Goal: Task Accomplishment & Management: Use online tool/utility

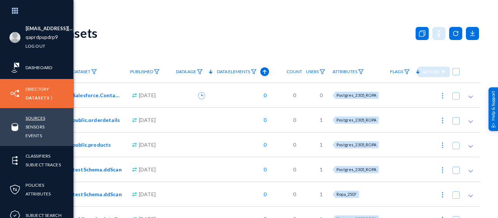
click at [36, 119] on link "Sources" at bounding box center [36, 118] width 20 height 8
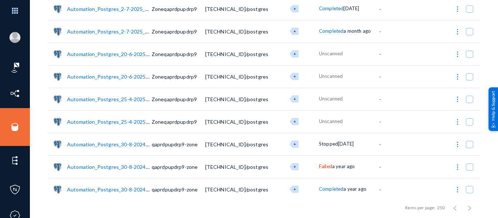
scroll to position [255, 0]
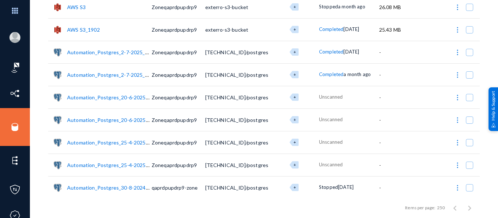
click at [455, 75] on img at bounding box center [457, 74] width 7 height 7
checkbox input "true"
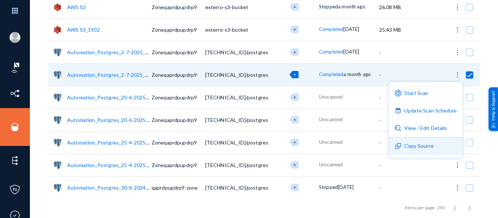
click at [417, 145] on button "Copy Source" at bounding box center [425, 146] width 74 height 17
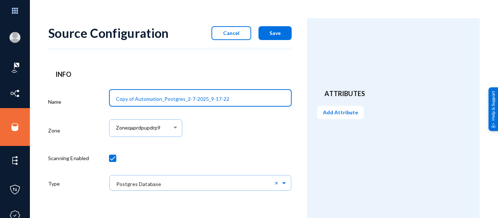
drag, startPoint x: 133, startPoint y: 98, endPoint x: 99, endPoint y: 95, distance: 34.4
click at [99, 95] on div "Name Copy of Automation_Postgres_2-7-2025_9-17-22 Zone Zoneqaprdpupdrp9 Scannin…" at bounding box center [169, 143] width 243 height 112
type input "Automation_Postgres_2-7-2025_9-17-22"
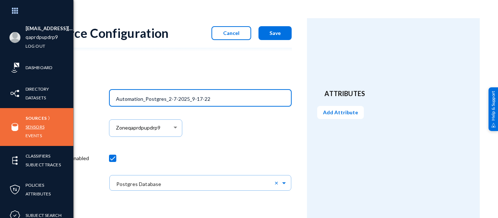
click at [33, 126] on link "Sensors" at bounding box center [35, 127] width 19 height 8
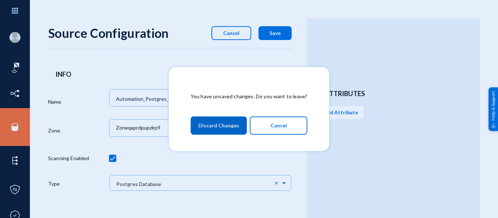
click at [230, 125] on span "Discard Changes" at bounding box center [218, 125] width 41 height 13
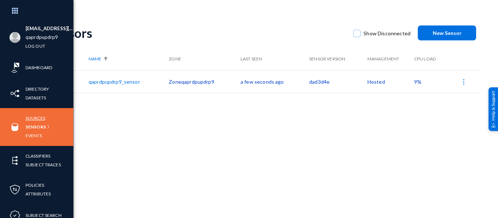
click at [38, 120] on link "Sources" at bounding box center [36, 118] width 20 height 8
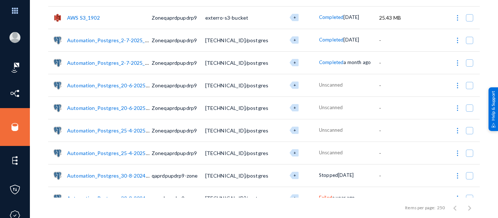
scroll to position [240, 0]
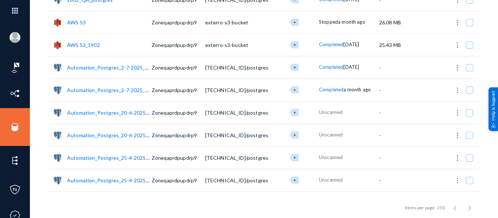
click at [456, 66] on img at bounding box center [457, 67] width 7 height 7
checkbox input "true"
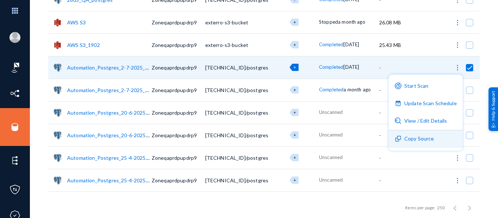
click at [405, 144] on button "Copy Source" at bounding box center [425, 138] width 74 height 17
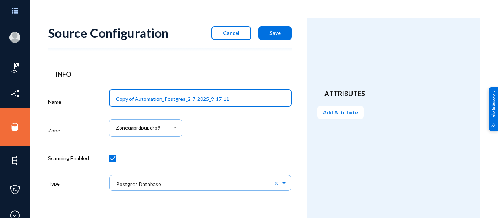
drag, startPoint x: 231, startPoint y: 98, endPoint x: 74, endPoint y: 97, distance: 157.4
click at [74, 97] on div "Name Copy of Automation_Postgres_2-7-2025_9-17-11 Zone Zoneqaprdpupdrp9 Scannin…" at bounding box center [169, 143] width 243 height 112
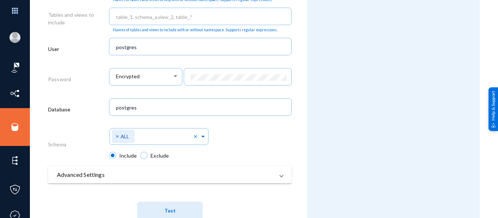
scroll to position [391, 0]
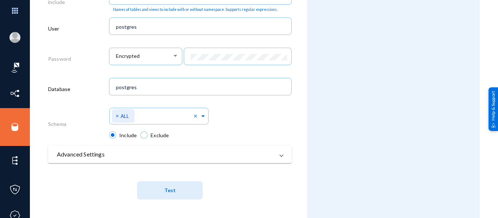
type input "Postgress_1808"
click at [162, 192] on button "Test" at bounding box center [170, 190] width 66 height 18
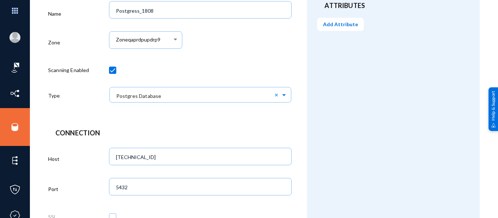
scroll to position [0, 0]
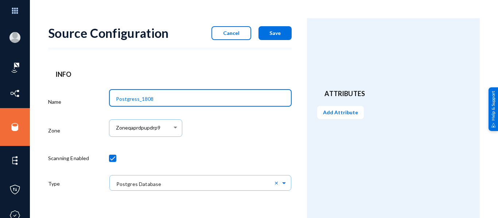
click at [164, 96] on input "Postgress_1808" at bounding box center [202, 99] width 172 height 7
click at [276, 31] on span "Save" at bounding box center [274, 33] width 11 height 6
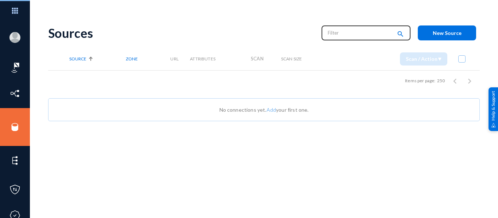
click at [342, 32] on input "text" at bounding box center [360, 32] width 64 height 11
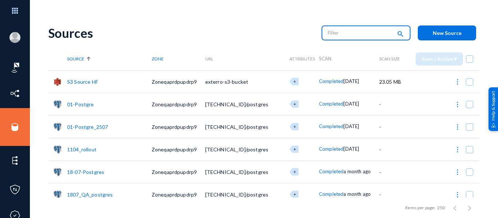
paste input "Postgress_1808"
type input "Postgress_1808"
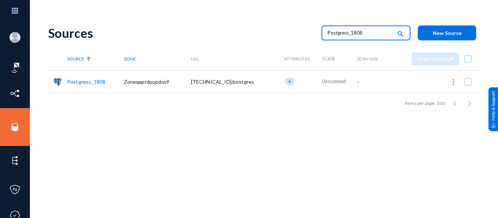
click at [451, 80] on img at bounding box center [453, 81] width 7 height 7
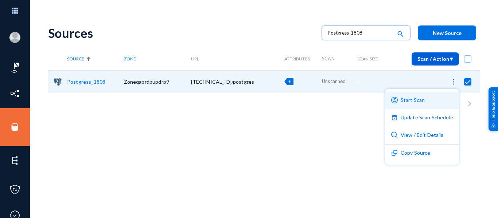
click at [401, 105] on button "Start Scan" at bounding box center [422, 100] width 74 height 17
checkbox input "false"
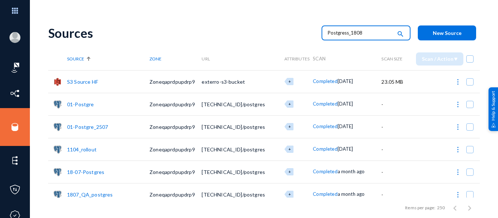
type input "Postgress_1808"
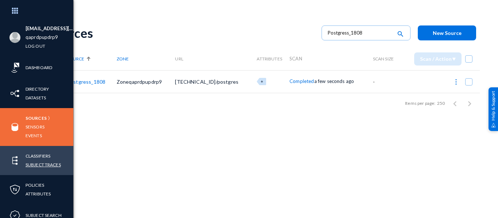
click at [34, 163] on link "Subject Traces" at bounding box center [43, 165] width 35 height 8
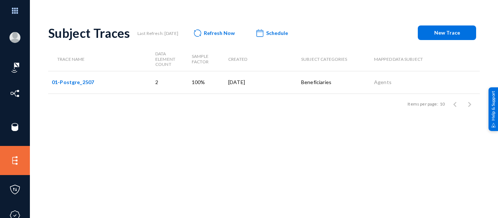
click at [77, 81] on link "01-Postgre_2507" at bounding box center [73, 82] width 42 height 6
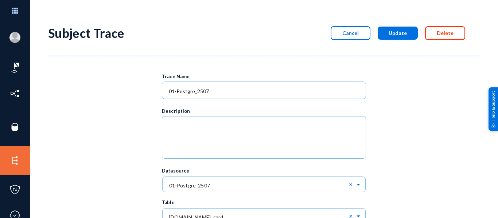
click at [437, 33] on span "Delete" at bounding box center [445, 33] width 17 height 6
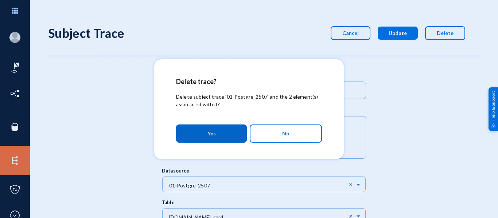
click at [205, 130] on button "Yes" at bounding box center [211, 134] width 71 height 18
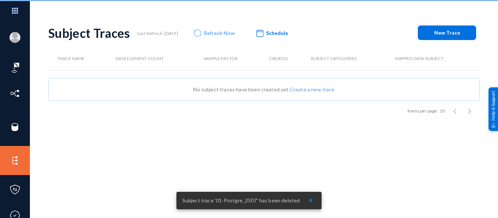
click at [445, 38] on button "New Trace" at bounding box center [447, 33] width 58 height 15
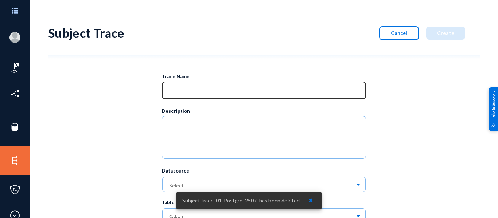
click at [202, 93] on input at bounding box center [266, 91] width 194 height 7
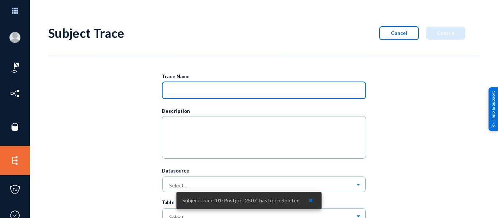
paste input "Postgress_1808"
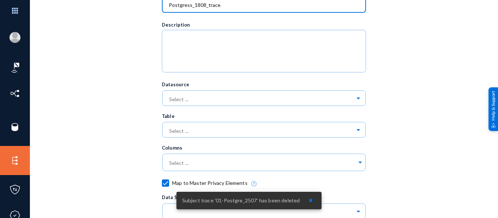
scroll to position [91, 0]
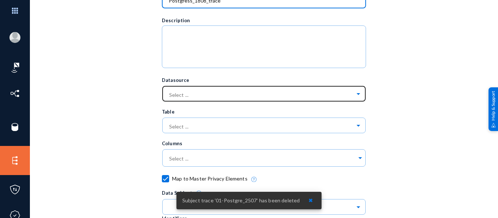
type input "Postgress_1808_trace"
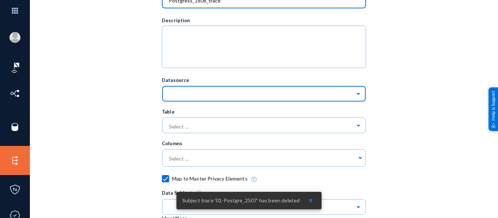
click at [210, 95] on input "text" at bounding box center [267, 93] width 197 height 12
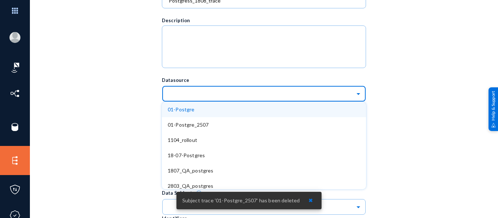
paste input "Postgress_1808"
type input "Postgress_1808"
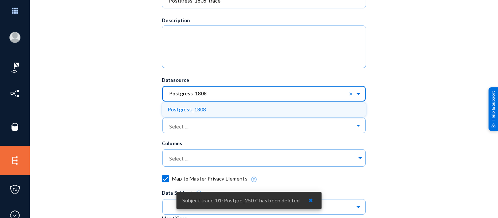
click at [210, 106] on div "Postgress_1808" at bounding box center [264, 109] width 204 height 15
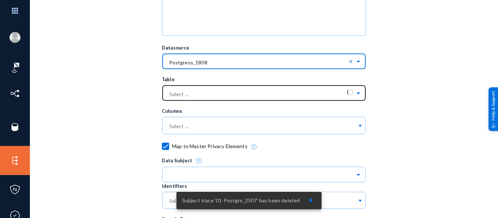
scroll to position [125, 0]
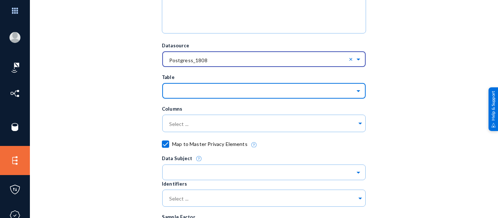
click at [235, 93] on input "text" at bounding box center [267, 91] width 197 height 12
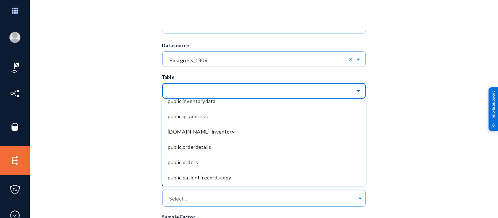
scroll to position [170, 0]
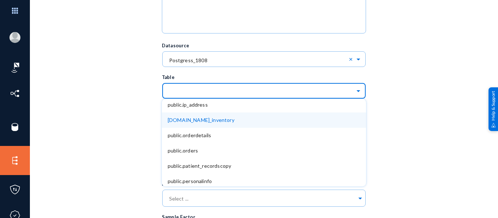
click at [206, 122] on span "public.movie_inventory" at bounding box center [201, 120] width 67 height 6
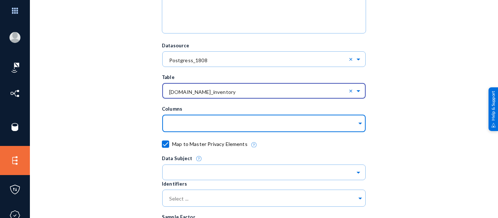
click at [219, 124] on input "text" at bounding box center [262, 124] width 189 height 7
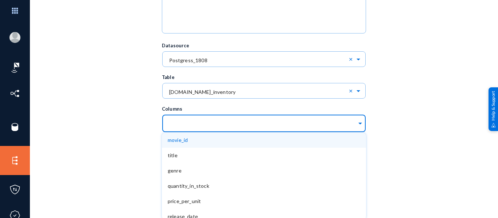
click at [200, 139] on div "movie_id" at bounding box center [264, 140] width 204 height 15
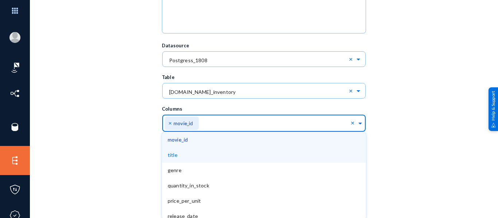
click at [194, 156] on div "title" at bounding box center [264, 155] width 204 height 15
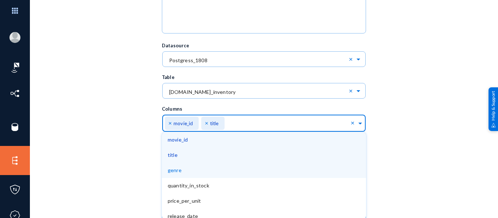
click at [191, 171] on div "genre" at bounding box center [264, 170] width 204 height 15
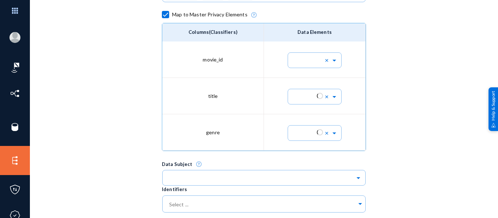
scroll to position [255, 0]
click at [310, 63] on ng-select "× ×" at bounding box center [314, 59] width 55 height 18
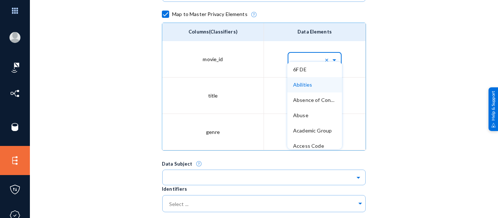
click at [309, 82] on span "Abilities" at bounding box center [302, 85] width 19 height 6
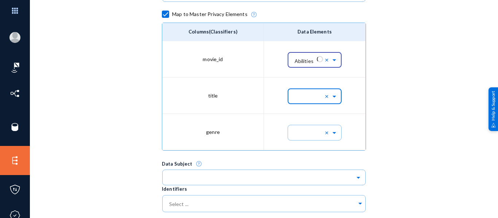
click at [308, 91] on input "text" at bounding box center [317, 96] width 47 height 12
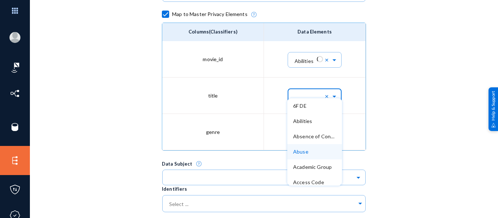
click at [306, 150] on div "Abuse" at bounding box center [314, 151] width 55 height 15
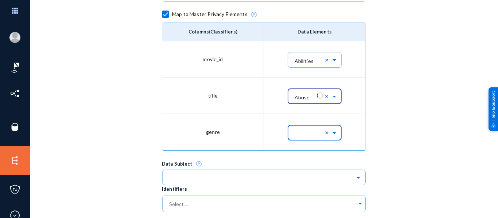
click at [315, 133] on input "text" at bounding box center [317, 132] width 47 height 12
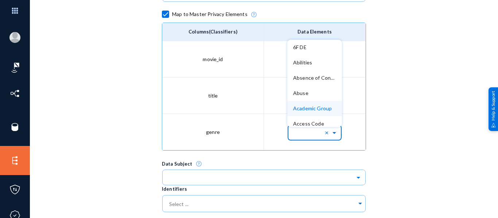
click at [315, 109] on span "Academic Group" at bounding box center [312, 108] width 39 height 6
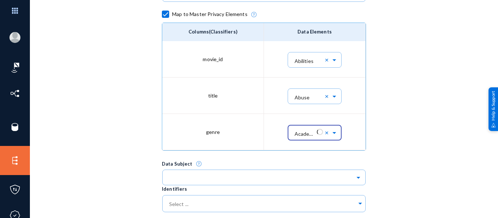
click at [120, 111] on div "Trace Name Postgress_1808_trace Description Datasource Select ... × Postgress_1…" at bounding box center [263, 131] width 431 height 656
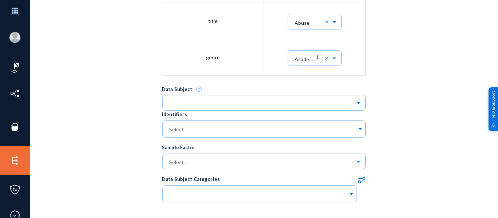
scroll to position [382, 0]
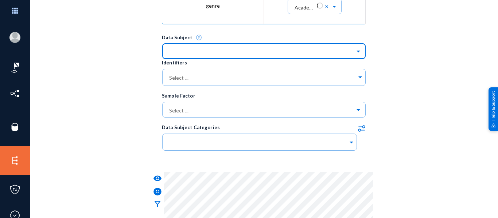
click at [234, 50] on input "text" at bounding box center [267, 51] width 197 height 12
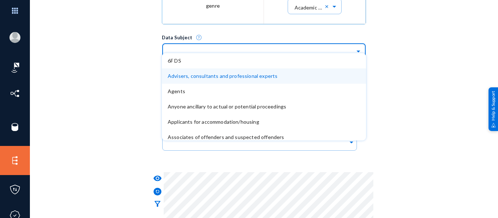
click at [241, 73] on span "Advisers, consultants and professional experts" at bounding box center [223, 76] width 110 height 6
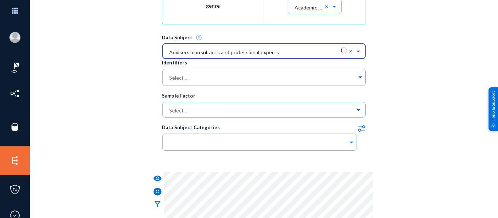
click at [200, 65] on div "Identifiers" at bounding box center [264, 62] width 204 height 7
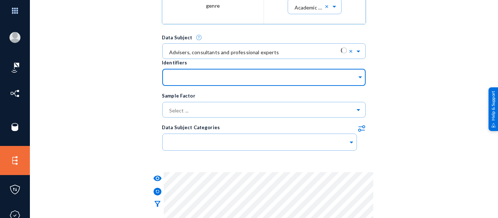
click at [200, 72] on div at bounding box center [262, 78] width 189 height 12
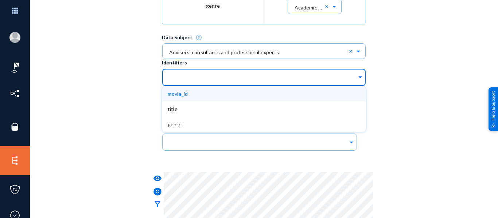
click at [199, 93] on div "movie_id" at bounding box center [264, 93] width 204 height 15
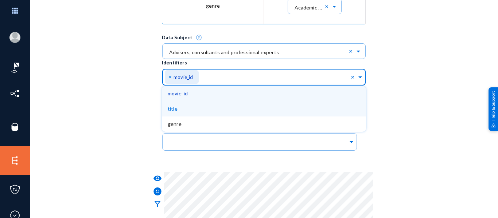
click at [196, 113] on div "title" at bounding box center [264, 108] width 204 height 15
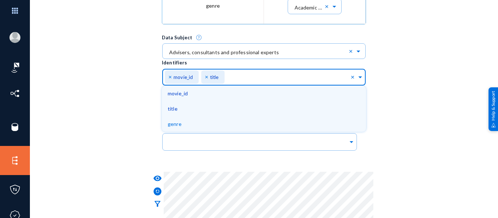
click at [195, 126] on div "genre" at bounding box center [264, 124] width 204 height 15
click at [107, 114] on div "Trace Name Postgress_1808_trace Description Datasource Select ... × Postgress_1…" at bounding box center [263, 5] width 431 height 656
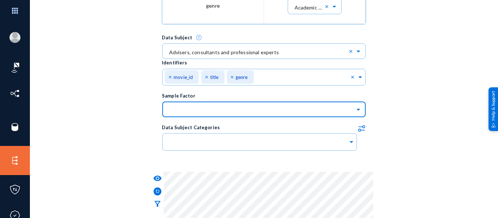
click at [215, 113] on input "text" at bounding box center [267, 109] width 197 height 12
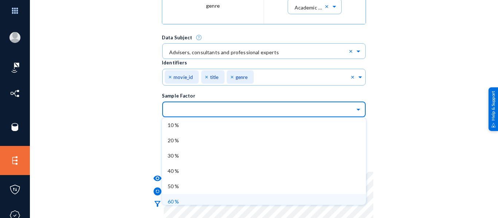
scroll to position [66, 0]
click at [195, 194] on div "100 %" at bounding box center [264, 197] width 204 height 15
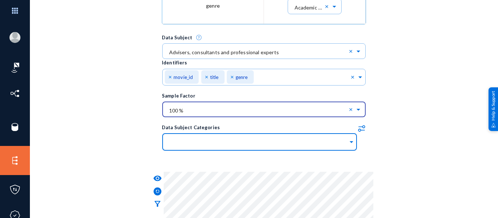
click at [214, 146] on input "text" at bounding box center [258, 143] width 180 height 7
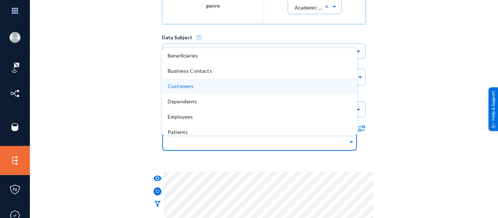
click at [208, 87] on div "Customers" at bounding box center [260, 86] width 184 height 15
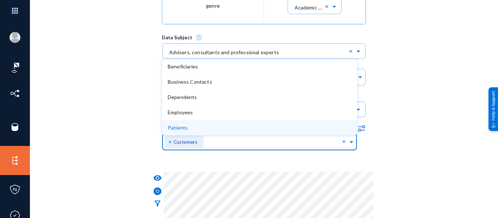
click at [423, 138] on div "Trace Name Postgress_1808_trace Description Datasource Select ... × Postgress_1…" at bounding box center [263, 5] width 431 height 656
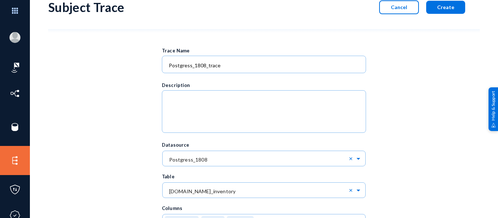
scroll to position [0, 0]
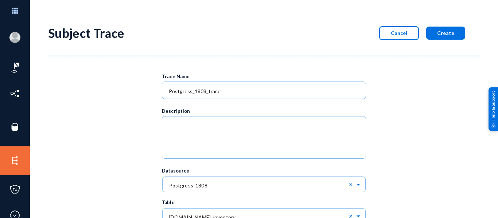
click at [437, 35] on span "Create" at bounding box center [445, 33] width 17 height 6
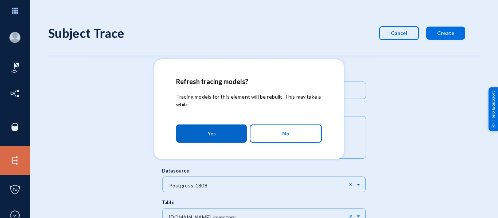
click at [217, 136] on button "Yes" at bounding box center [211, 134] width 71 height 18
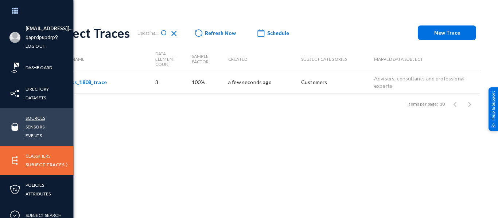
click at [35, 116] on link "Sources" at bounding box center [36, 118] width 20 height 8
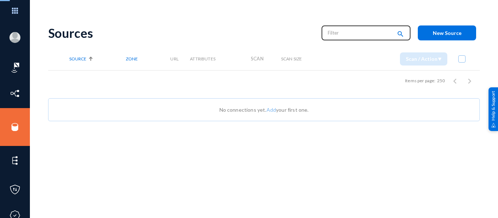
click at [366, 31] on input "text" at bounding box center [360, 32] width 64 height 11
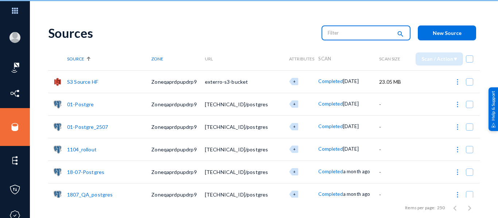
paste input "Postgress_1808"
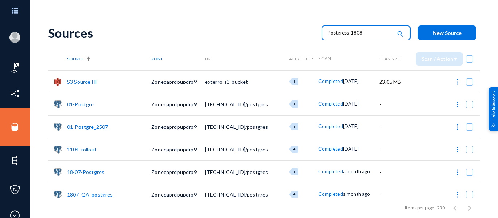
type input "Postgress_1808"
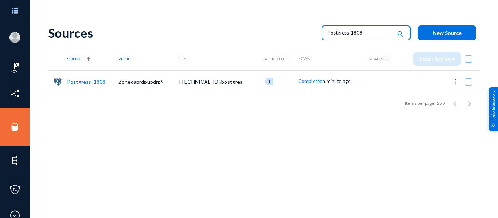
click at [452, 83] on img at bounding box center [455, 81] width 7 height 7
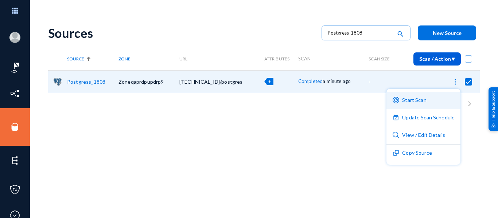
click at [408, 104] on button "Start Scan" at bounding box center [423, 100] width 74 height 17
checkbox input "false"
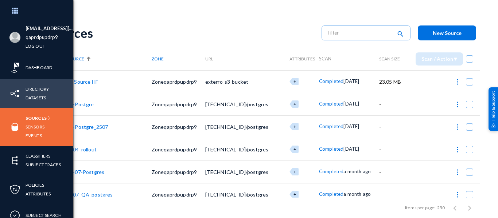
click at [40, 97] on link "Datasets" at bounding box center [36, 98] width 20 height 8
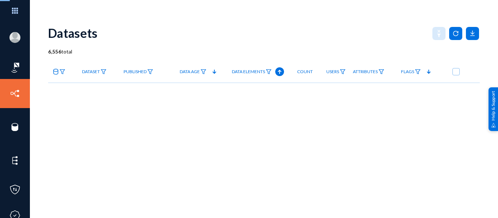
click at [63, 73] on img at bounding box center [62, 71] width 6 height 5
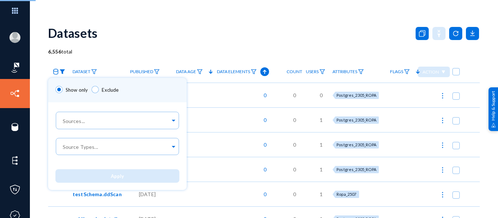
click at [62, 71] on img at bounding box center [62, 71] width 6 height 5
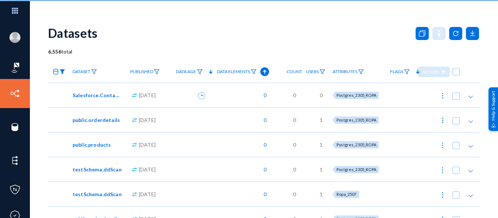
click at [62, 71] on img at bounding box center [62, 71] width 6 height 5
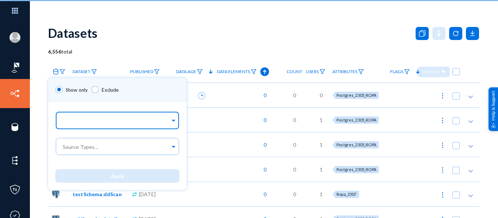
click at [86, 116] on div at bounding box center [115, 121] width 109 height 12
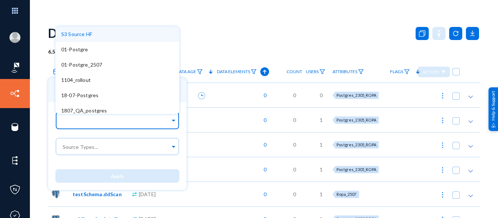
paste input "Postgress_1808"
type input "Postgress_1808"
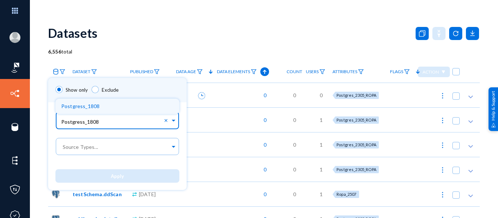
click at [95, 108] on span "Postgress_1808" at bounding box center [80, 106] width 38 height 6
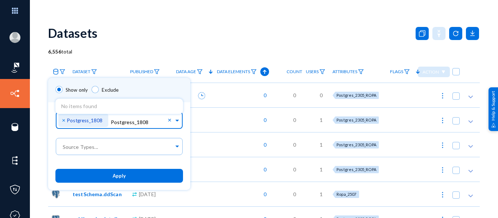
click at [117, 176] on span "Apply" at bounding box center [119, 176] width 13 height 6
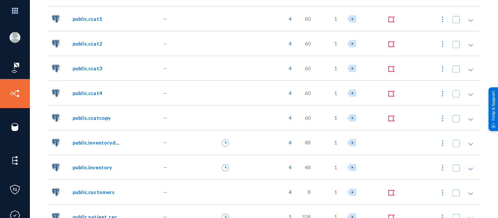
scroll to position [343, 0]
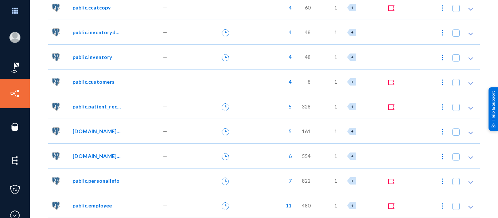
click at [366, 130] on div "+" at bounding box center [361, 131] width 29 height 7
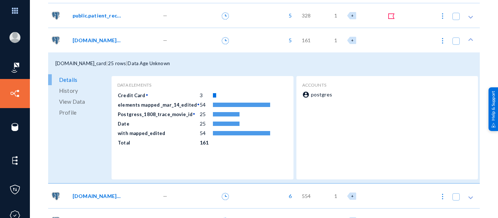
scroll to position [422, 0]
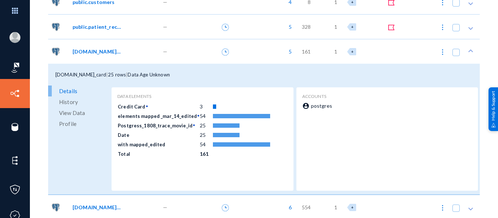
click at [452, 54] on span at bounding box center [455, 52] width 7 height 7
click at [456, 56] on input "checkbox" at bounding box center [456, 56] width 1 height 1
checkbox input "true"
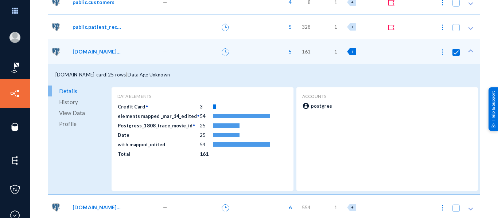
scroll to position [474, 0]
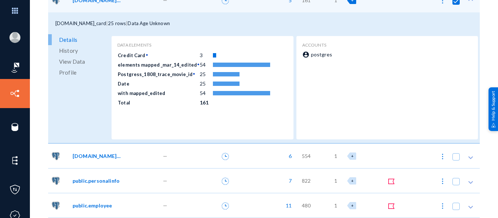
click at [271, 159] on div "6" at bounding box center [268, 156] width 59 height 25
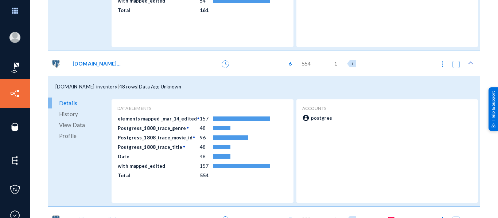
scroll to position [574, 0]
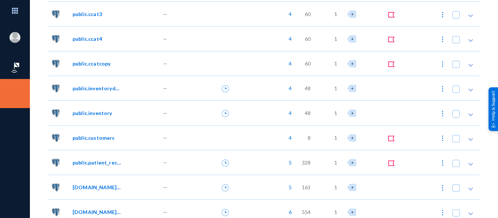
scroll to position [304, 0]
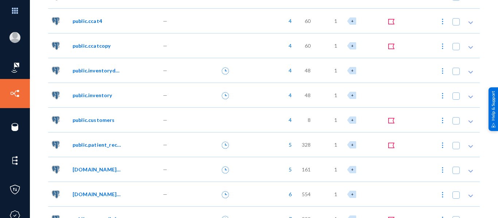
click at [199, 152] on div at bounding box center [217, 144] width 43 height 25
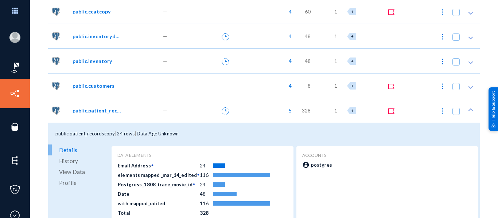
scroll to position [359, 0]
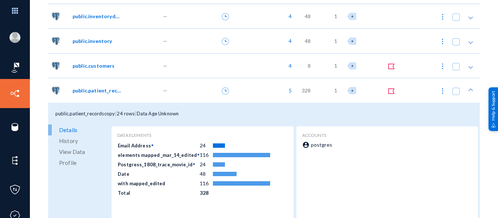
click at [454, 91] on span at bounding box center [455, 91] width 7 height 7
click at [456, 95] on input "checkbox" at bounding box center [456, 95] width 1 height 1
checkbox input "true"
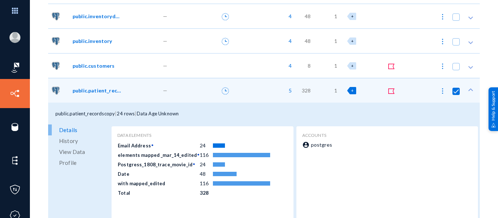
click at [453, 66] on span at bounding box center [455, 66] width 7 height 7
click at [456, 70] on input "checkbox" at bounding box center [456, 70] width 1 height 1
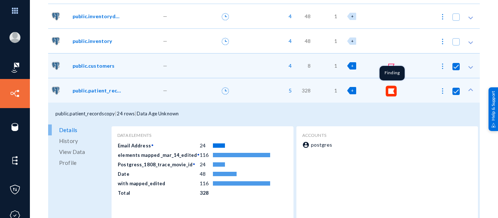
click at [389, 69] on 146 at bounding box center [390, 66] width 5 height 5
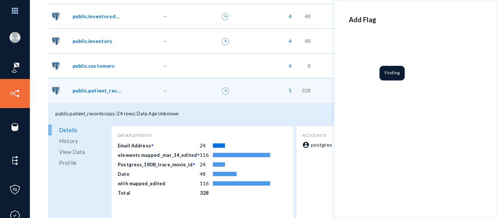
checkbox input "false"
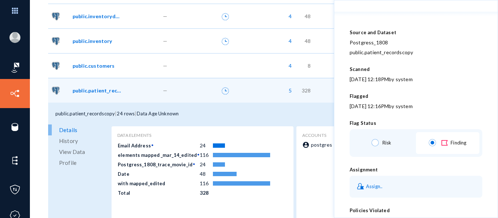
scroll to position [0, 0]
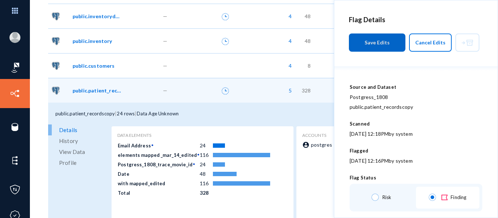
click at [431, 43] on span "Cancel Edits" at bounding box center [430, 42] width 30 height 6
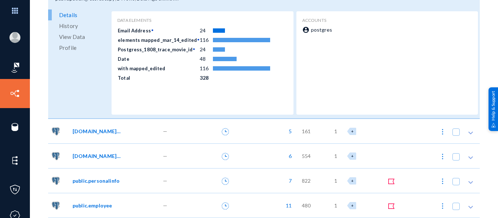
scroll to position [470, 0]
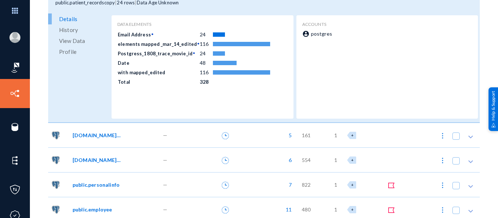
click at [452, 137] on span at bounding box center [455, 136] width 7 height 7
click at [456, 140] on input "checkbox" at bounding box center [456, 140] width 1 height 1
checkbox input "true"
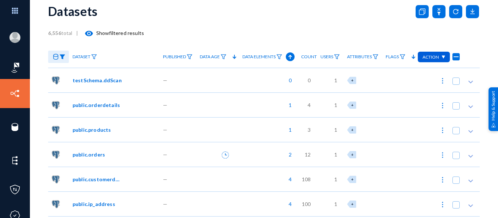
scroll to position [0, 0]
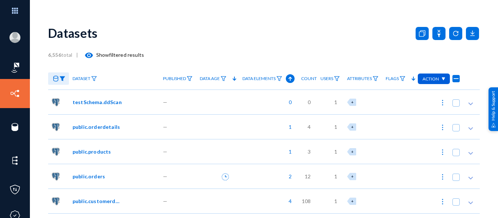
click at [431, 79] on span "Action" at bounding box center [430, 78] width 16 height 5
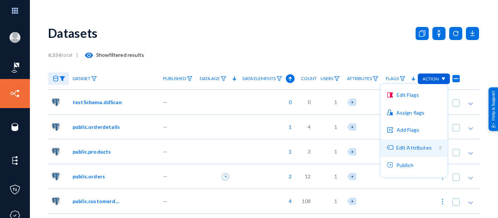
click at [425, 148] on button "Edit Attributes 2" at bounding box center [413, 148] width 67 height 17
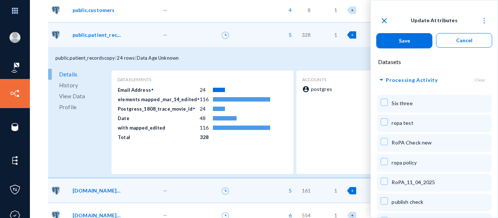
scroll to position [290, 0]
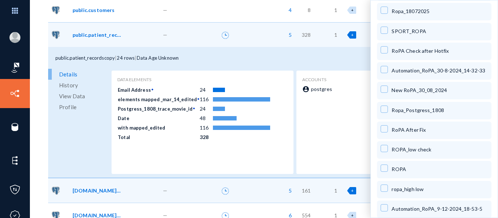
click at [384, 108] on span at bounding box center [383, 109] width 7 height 7
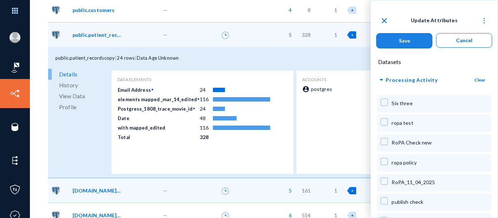
click at [405, 44] on button "Save" at bounding box center [404, 40] width 56 height 15
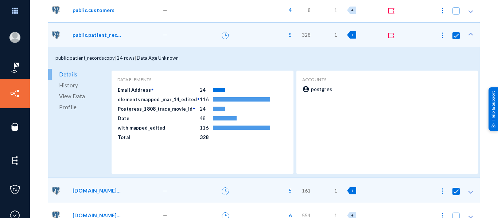
checkbox input "false"
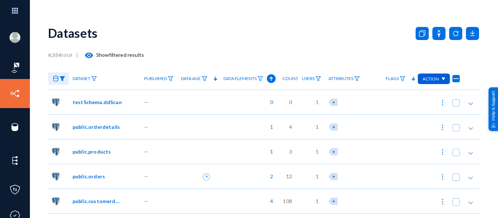
click at [436, 80] on div "Action" at bounding box center [434, 79] width 32 height 11
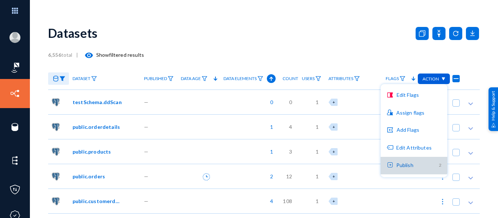
click at [403, 162] on button "Publish 2" at bounding box center [413, 165] width 67 height 17
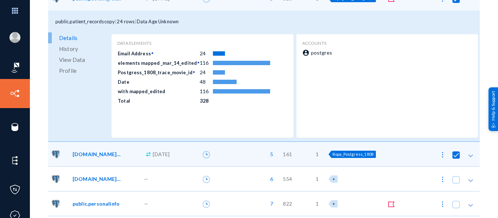
scroll to position [474, 0]
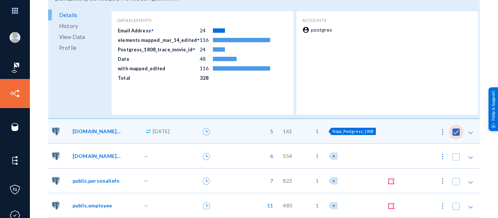
click at [452, 132] on span at bounding box center [455, 132] width 7 height 7
click at [456, 136] on input "checkbox" at bounding box center [456, 136] width 1 height 1
checkbox input "false"
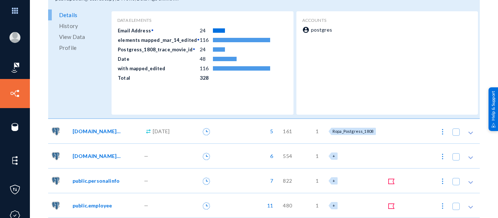
click at [232, 129] on div "5" at bounding box center [249, 131] width 59 height 25
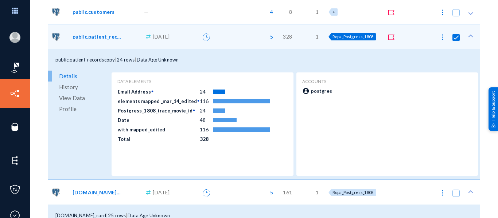
scroll to position [412, 0]
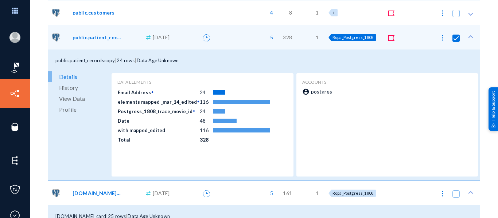
click at [454, 38] on span at bounding box center [455, 38] width 7 height 7
click at [456, 42] on input "checkbox" at bounding box center [456, 42] width 1 height 1
checkbox input "false"
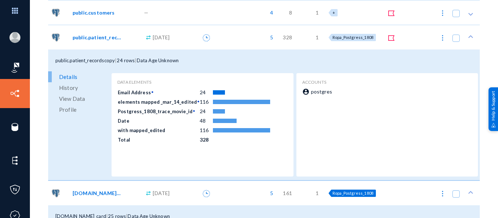
click at [357, 192] on span "Ropa_Postgress_1808" at bounding box center [352, 193] width 41 height 5
checkbox input "true"
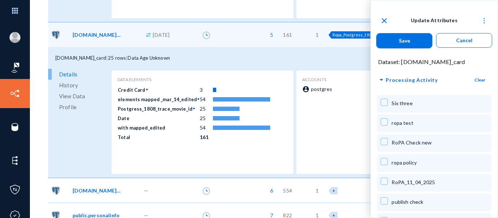
scroll to position [290, 0]
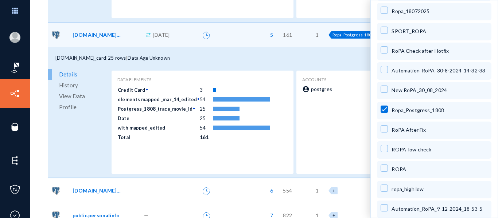
click at [386, 110] on span at bounding box center [383, 109] width 7 height 7
checkbox input "false"
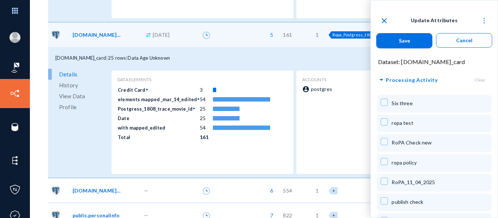
click at [406, 35] on button "Save" at bounding box center [404, 40] width 56 height 15
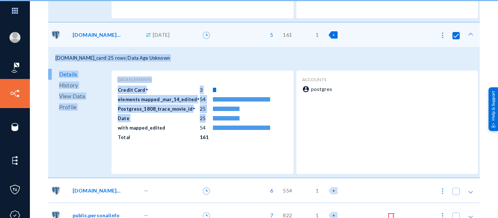
drag, startPoint x: 406, startPoint y: 35, endPoint x: 209, endPoint y: 118, distance: 213.8
click at [0, 0] on anms-location "public.credit_card .cls-1 { fill: #00bcd5; stroke-width: 0px; } Aug 18, 2025 5 …" at bounding box center [0, 0] width 0 height 0
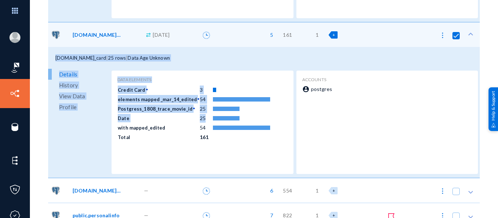
click at [379, 49] on div "public.credit_card | 25 rows | Data Age Unknown" at bounding box center [263, 58] width 431 height 22
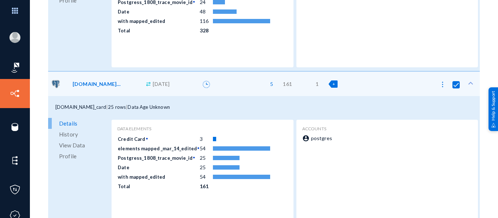
scroll to position [522, 0]
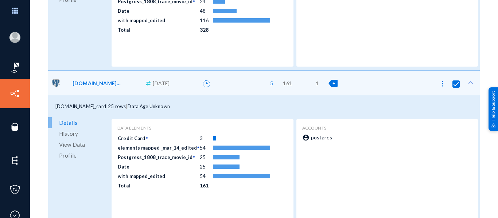
click at [335, 85] on span "+" at bounding box center [333, 83] width 3 height 5
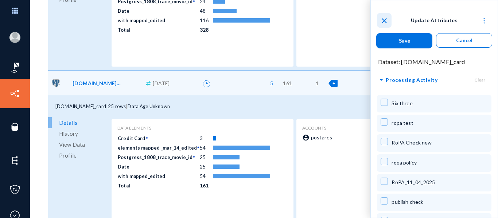
click at [386, 22] on mat-icon "close" at bounding box center [384, 20] width 9 height 9
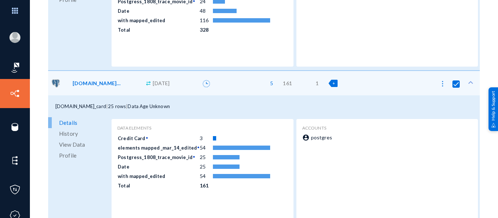
click at [440, 85] on img at bounding box center [442, 83] width 7 height 7
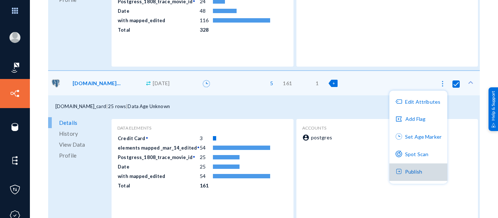
click at [422, 171] on button "Publish" at bounding box center [418, 172] width 58 height 17
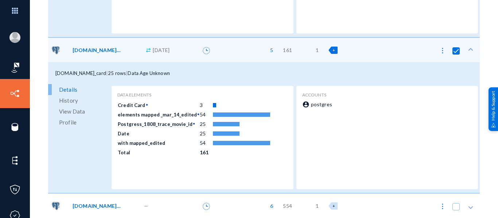
scroll to position [605, 0]
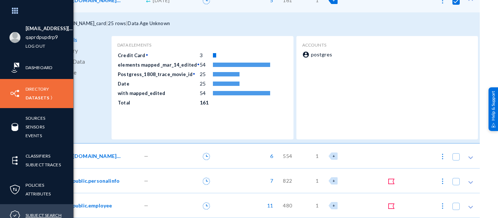
click at [43, 214] on link "Subject Search" at bounding box center [44, 215] width 36 height 8
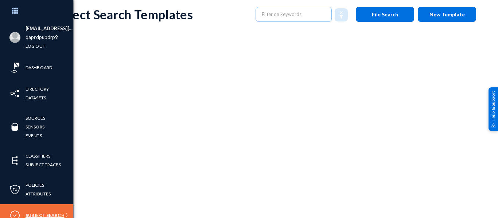
scroll to position [19, 0]
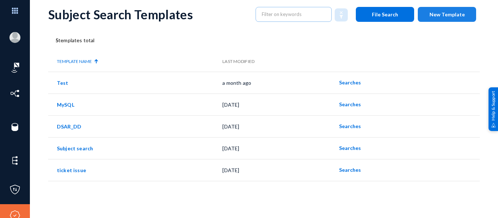
click at [437, 13] on span "New Template" at bounding box center [446, 14] width 35 height 6
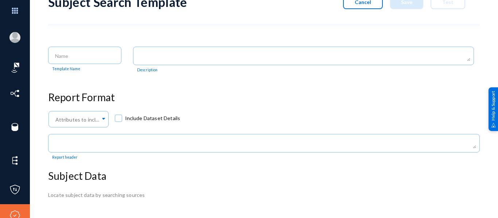
scroll to position [31, 0]
click at [68, 58] on input at bounding box center [86, 55] width 63 height 7
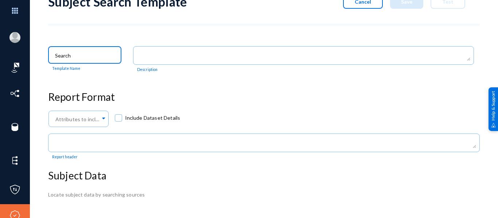
scroll to position [73, 0]
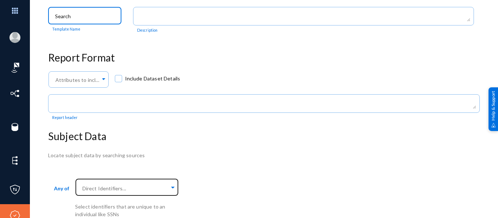
type input "Search"
click at [153, 185] on input "text" at bounding box center [125, 188] width 89 height 7
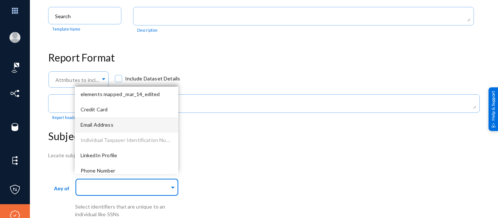
click at [108, 128] on span "Email Address" at bounding box center [97, 125] width 33 height 6
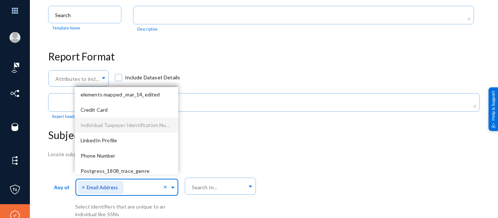
click at [327, 166] on div "Locate subject data by searching sources Any of Direct Identifiers... × Email A…" at bounding box center [263, 185] width 431 height 68
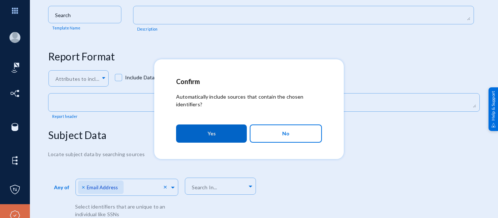
click at [207, 130] on button "Yes" at bounding box center [211, 134] width 71 height 18
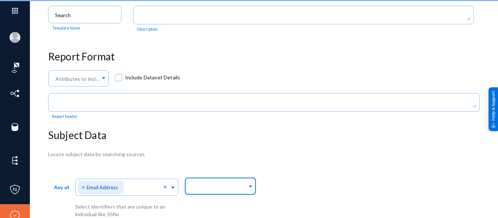
scroll to position [74, 0]
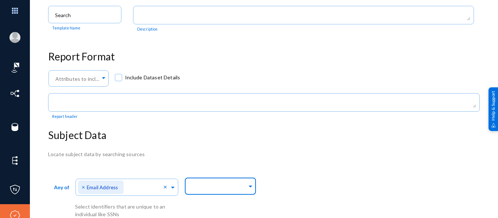
click at [208, 187] on input "text" at bounding box center [218, 187] width 57 height 7
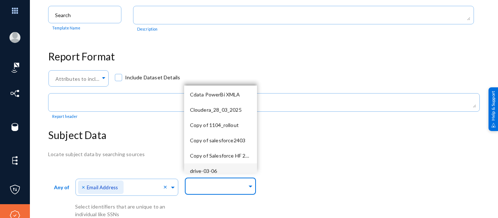
scroll to position [259, 0]
click at [217, 184] on input "text" at bounding box center [218, 187] width 57 height 7
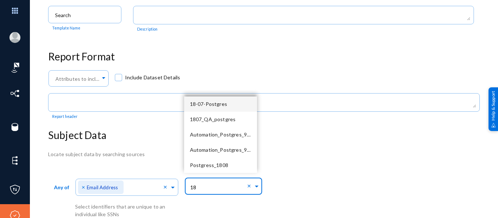
type input "180"
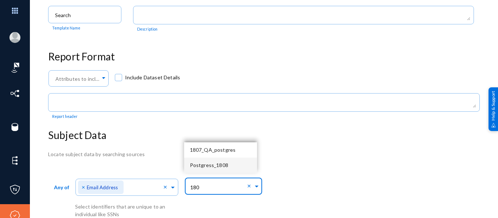
click at [227, 168] on div "Postgress_1808" at bounding box center [220, 165] width 73 height 15
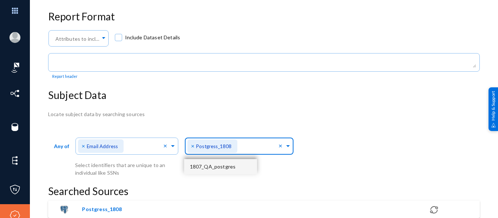
click at [327, 119] on div "Locate subject data by searching sources Any of Direct Identifiers... × Email A…" at bounding box center [263, 164] width 431 height 108
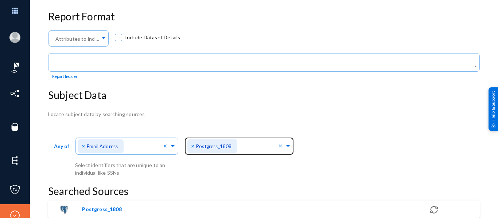
scroll to position [0, 0]
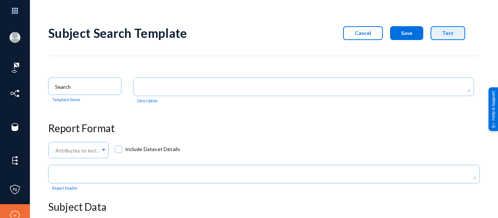
click at [451, 31] on button "Test" at bounding box center [447, 33] width 35 height 14
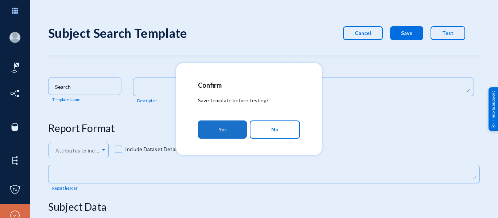
click at [226, 133] on span "Yes" at bounding box center [222, 129] width 8 height 13
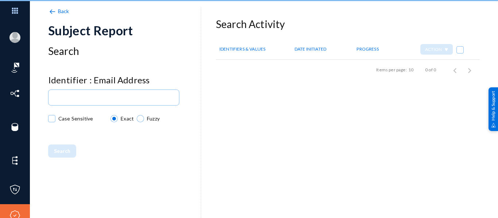
checkbox input "true"
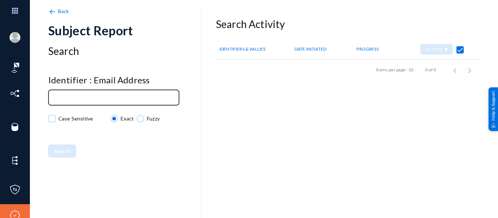
click at [102, 101] on div at bounding box center [113, 97] width 125 height 17
paste input "john.doe@example.com"
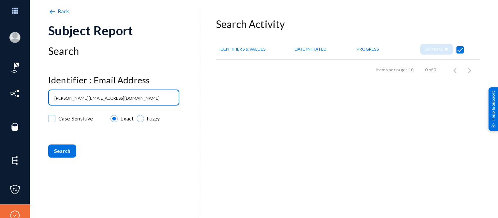
type input "john.doe@example.com"
click at [68, 151] on span "Search" at bounding box center [62, 151] width 16 height 6
checkbox input "false"
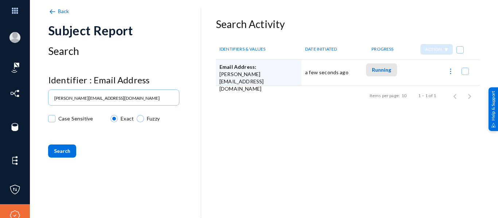
click at [375, 71] on span "Running" at bounding box center [381, 70] width 19 height 6
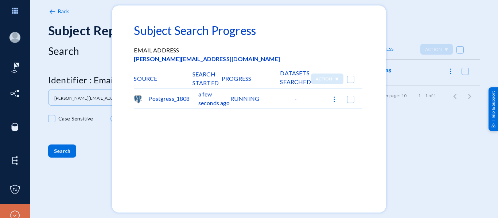
click at [423, 151] on div at bounding box center [249, 109] width 498 height 218
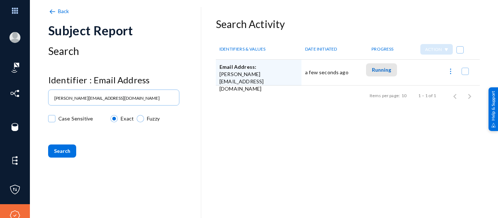
click at [378, 70] on span "Running" at bounding box center [381, 70] width 19 height 6
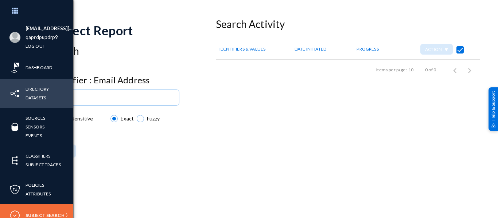
click at [38, 96] on link "Datasets" at bounding box center [36, 98] width 20 height 8
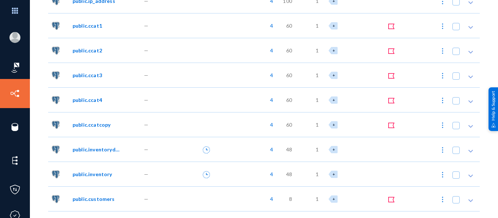
scroll to position [343, 0]
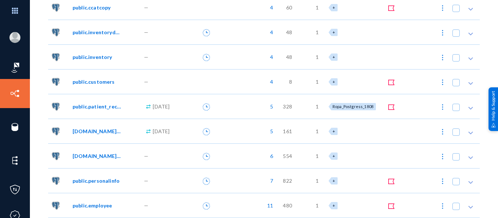
click at [244, 114] on div "5" at bounding box center [249, 106] width 59 height 25
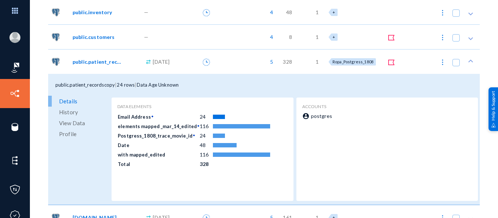
scroll to position [388, 0]
click at [72, 122] on span "View Data" at bounding box center [72, 122] width 26 height 11
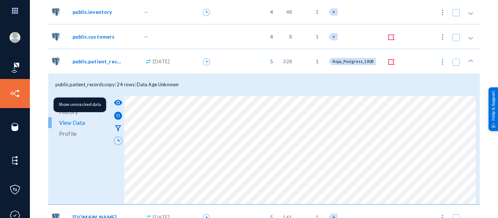
click at [115, 103] on mat-icon "visibility" at bounding box center [118, 102] width 9 height 9
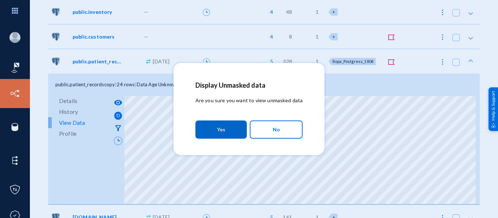
click at [222, 125] on span "Yes" at bounding box center [221, 129] width 8 height 13
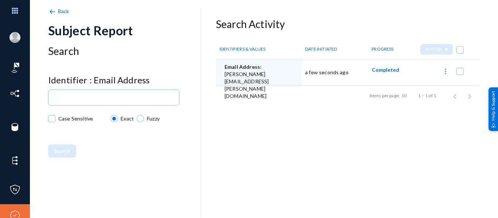
click at [382, 73] on span "Completed" at bounding box center [385, 70] width 27 height 6
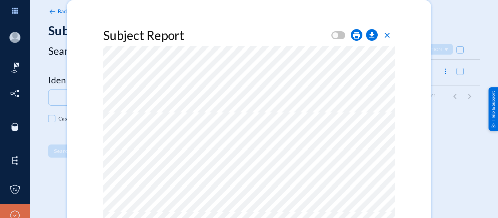
scroll to position [25, 0]
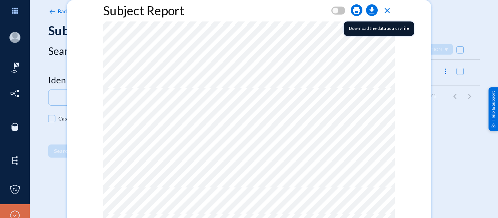
click at [374, 8] on span "download" at bounding box center [371, 10] width 9 height 9
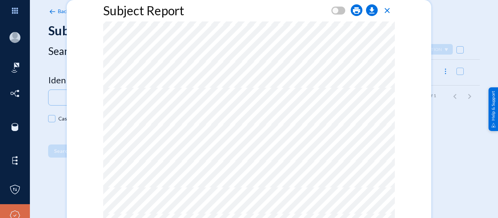
click at [314, 19] on div "Subject Report print download close" at bounding box center [249, 12] width 292 height 19
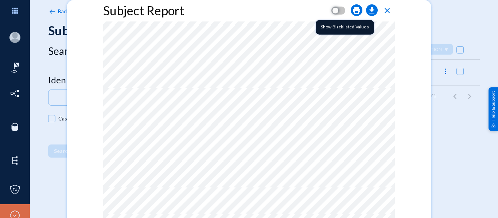
click at [336, 11] on span at bounding box center [335, 11] width 6 height 6
click at [335, 15] on input "checkbox" at bounding box center [335, 15] width 0 height 0
checkbox input "true"
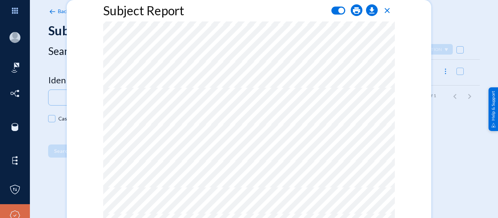
click at [386, 9] on span "close" at bounding box center [387, 10] width 9 height 9
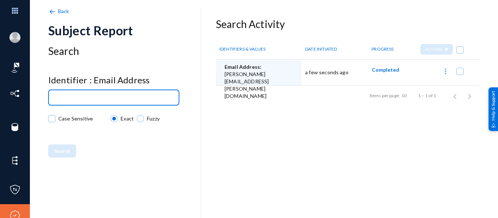
click at [83, 101] on input at bounding box center [115, 97] width 122 height 5
type input "[EMAIL_ADDRESS][DOMAIN_NAME]"
click at [60, 149] on span "Search" at bounding box center [62, 151] width 16 height 6
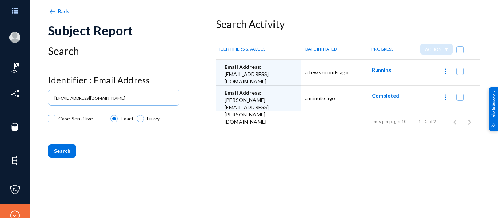
click at [376, 73] on span "Running" at bounding box center [381, 70] width 19 height 6
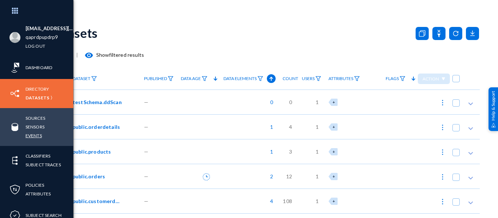
click at [35, 134] on link "Events" at bounding box center [34, 136] width 16 height 8
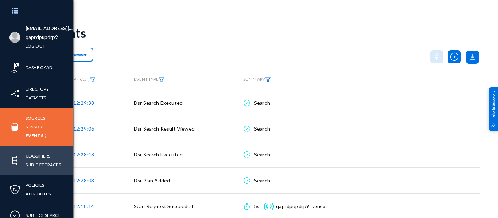
click at [42, 153] on link "Classifiers" at bounding box center [38, 156] width 25 height 8
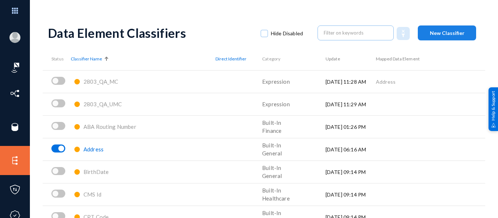
click at [438, 36] on button "New Classifier" at bounding box center [447, 33] width 58 height 15
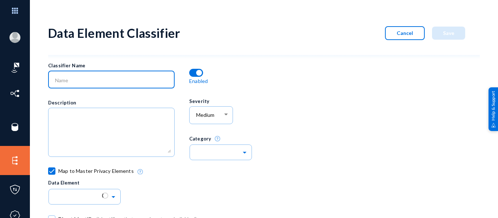
click at [88, 81] on input at bounding box center [113, 80] width 116 height 7
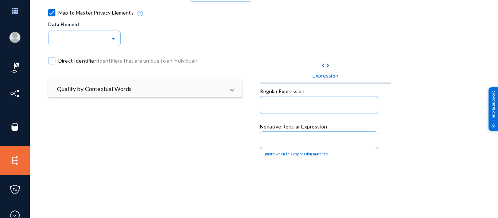
scroll to position [160, 0]
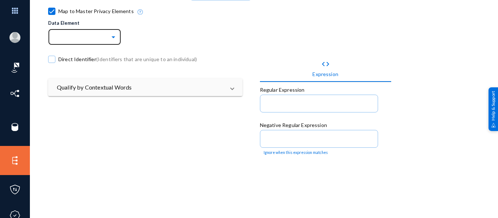
type input "classifiers"
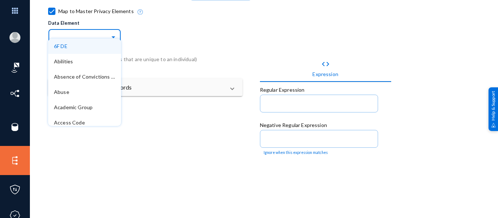
click at [107, 31] on input "text" at bounding box center [88, 37] width 66 height 12
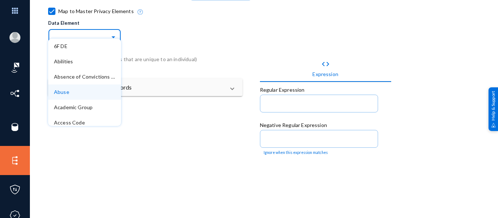
click at [89, 87] on div "Abuse" at bounding box center [84, 92] width 73 height 15
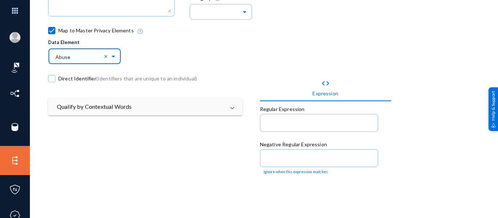
scroll to position [145, 0]
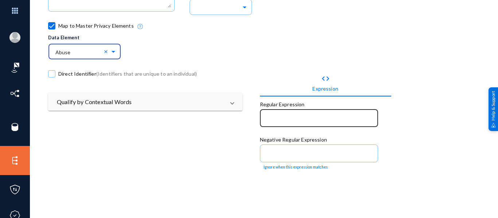
click at [298, 121] on input at bounding box center [320, 119] width 108 height 7
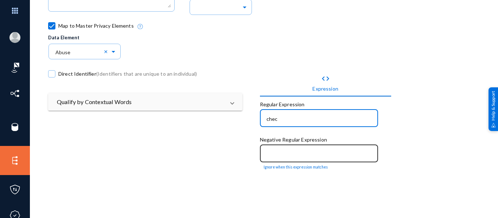
type input "chec"
click at [301, 153] on input at bounding box center [320, 154] width 108 height 7
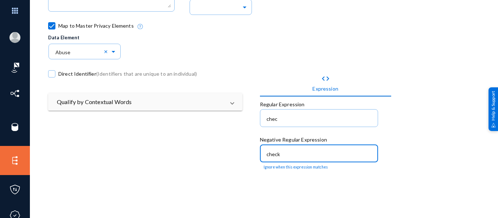
scroll to position [0, 0]
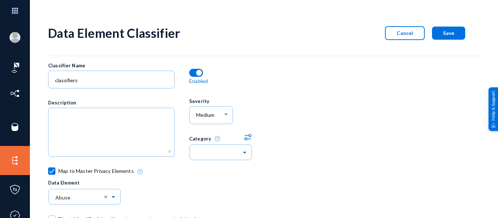
type input "check"
click at [450, 37] on button "Save" at bounding box center [448, 33] width 33 height 13
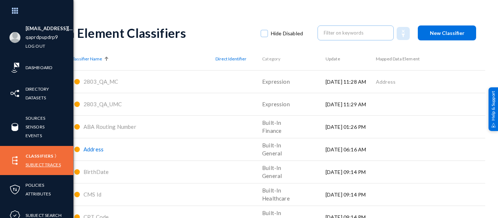
click at [43, 165] on link "Subject Traces" at bounding box center [43, 165] width 35 height 8
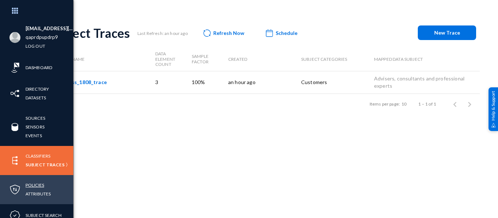
click at [43, 187] on link "Policies" at bounding box center [35, 185] width 19 height 8
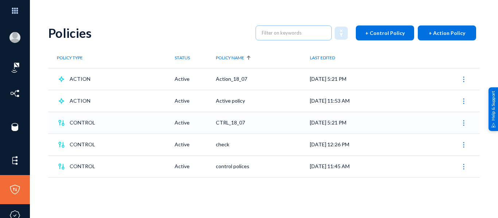
scroll to position [19, 0]
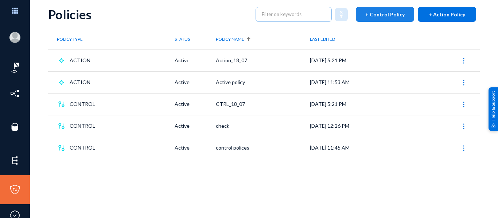
click at [375, 19] on button "+ Control Policy" at bounding box center [385, 14] width 58 height 15
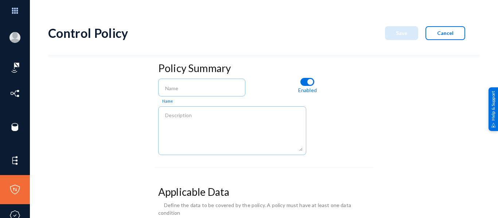
click at [430, 32] on button "Cancel" at bounding box center [445, 33] width 40 height 14
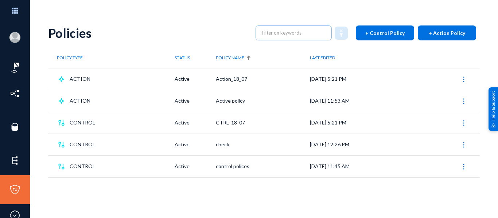
click at [366, 37] on button "+ Control Policy" at bounding box center [385, 33] width 58 height 15
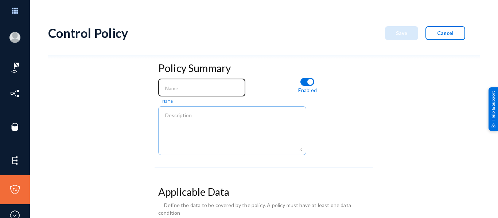
click at [197, 93] on div at bounding box center [201, 87] width 79 height 19
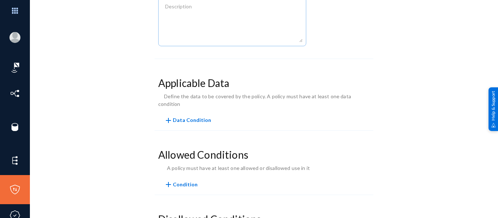
scroll to position [118, 0]
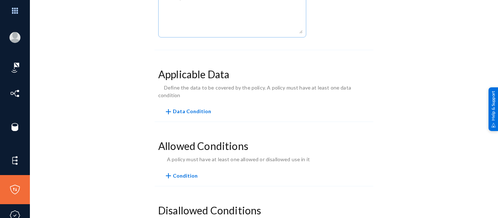
type input "control_1808"
click at [165, 108] on mat-icon "add" at bounding box center [168, 112] width 9 height 9
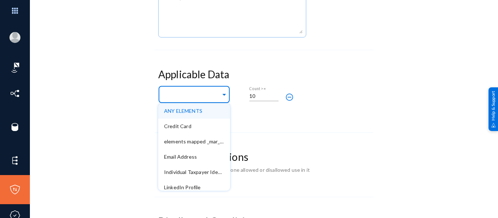
click at [195, 96] on input "text" at bounding box center [192, 95] width 57 height 7
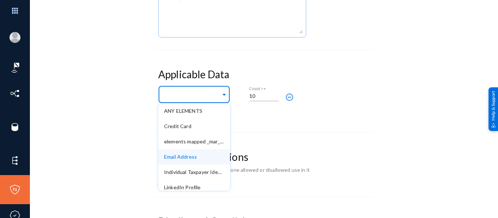
click at [187, 156] on span "Email Address" at bounding box center [180, 157] width 33 height 6
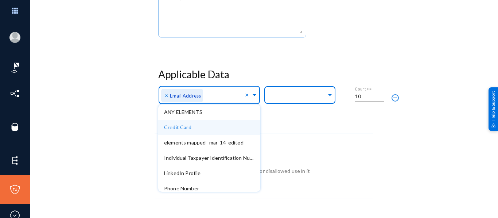
click at [293, 90] on div at bounding box center [298, 96] width 57 height 12
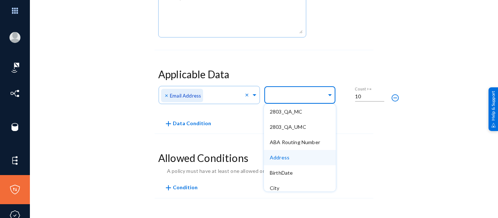
click at [282, 160] on span "Address" at bounding box center [280, 158] width 20 height 6
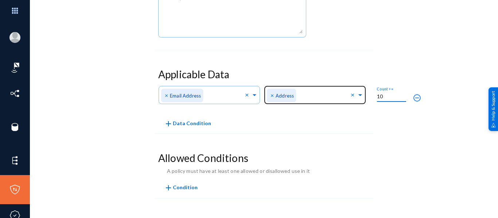
drag, startPoint x: 365, startPoint y: 100, endPoint x: 323, endPoint y: 102, distance: 42.3
click at [323, 102] on div "Any of Direct Identifiers × Email Address × Any of Indirect Identifiers (Option…" at bounding box center [282, 97] width 248 height 27
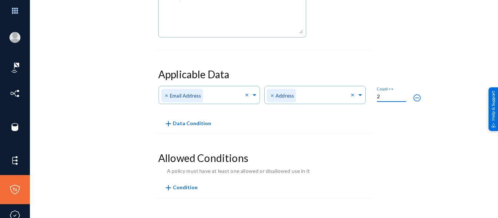
type input "2"
click at [369, 142] on form "Policy Summary control_1808 Name Enabled Applicable Data Any of Direct Identifi…" at bounding box center [264, 141] width 219 height 400
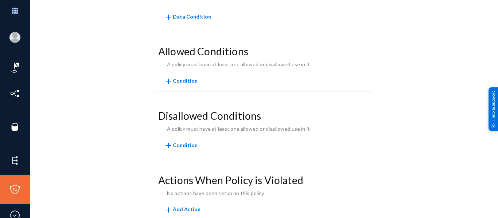
scroll to position [225, 0]
click at [169, 78] on mat-icon "add" at bounding box center [168, 81] width 9 height 9
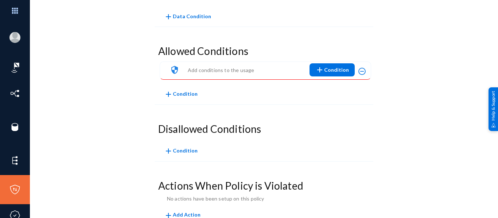
click at [226, 66] on div "Add conditions to the usage" at bounding box center [221, 70] width 66 height 8
click at [317, 70] on mat-icon "add" at bounding box center [319, 70] width 9 height 9
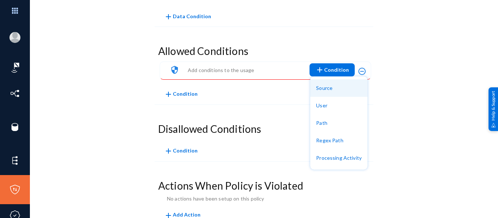
click at [329, 90] on button "Source" at bounding box center [338, 87] width 57 height 17
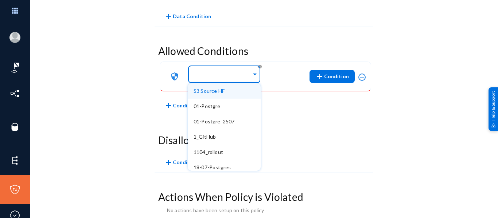
click at [222, 72] on input "text" at bounding box center [223, 75] width 58 height 7
type input "18"
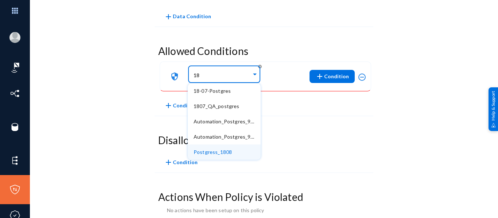
click at [220, 154] on span "Postgress_1808" at bounding box center [213, 152] width 38 height 6
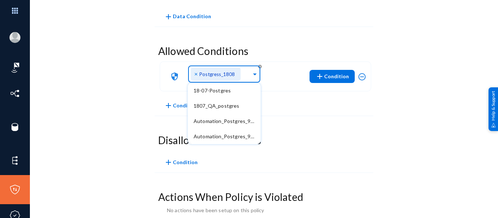
click at [360, 128] on form "Policy Summary control_1808 Name Enabled Applicable Data Any of Direct Identifi…" at bounding box center [264, 43] width 219 height 418
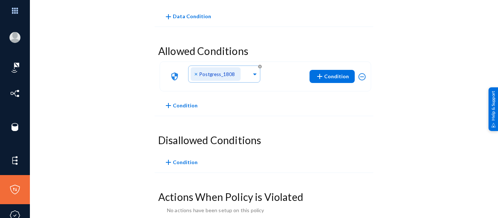
scroll to position [258, 0]
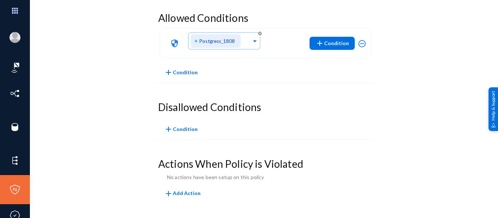
click at [168, 191] on mat-icon "add" at bounding box center [168, 193] width 9 height 9
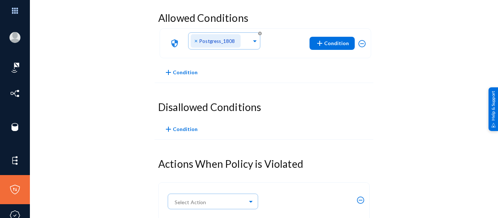
scroll to position [292, 0]
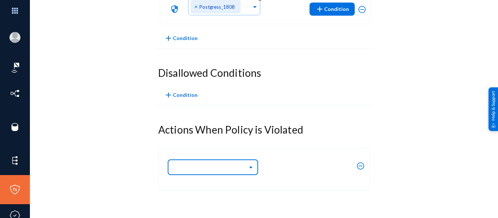
click at [221, 169] on input "text" at bounding box center [217, 167] width 84 height 12
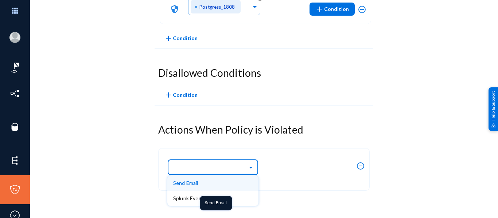
click at [192, 183] on div "Send Email" at bounding box center [212, 183] width 79 height 15
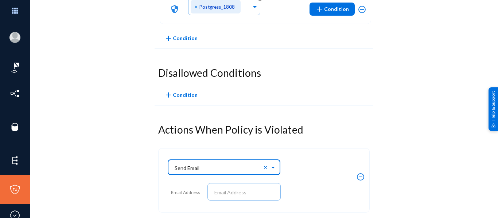
scroll to position [314, 0]
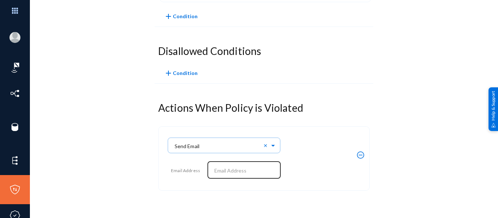
click at [259, 175] on div at bounding box center [244, 169] width 66 height 19
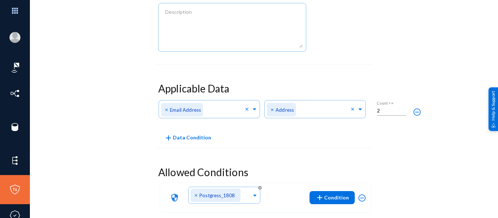
scroll to position [0, 0]
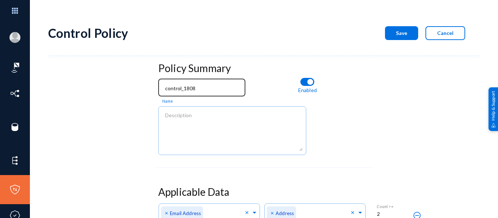
type input "[EMAIL_ADDRESS][DOMAIN_NAME]"
click at [207, 86] on input "control_1808" at bounding box center [203, 88] width 77 height 7
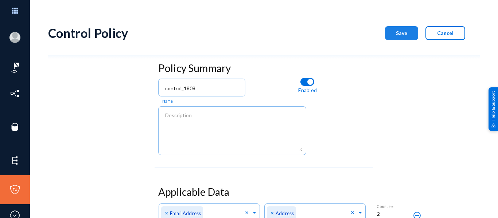
click at [396, 34] on span "Save" at bounding box center [401, 33] width 11 height 6
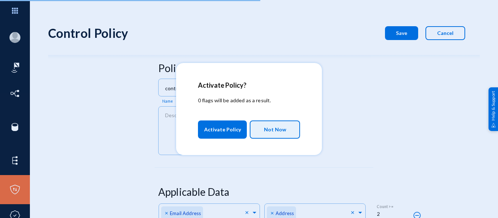
click at [277, 127] on span "Not Now" at bounding box center [275, 130] width 22 height 12
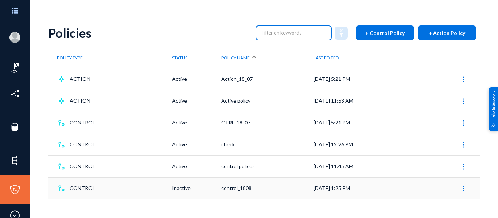
click at [294, 33] on input "text" at bounding box center [294, 32] width 64 height 11
click at [73, 189] on span "CONTROL" at bounding box center [83, 188] width 26 height 11
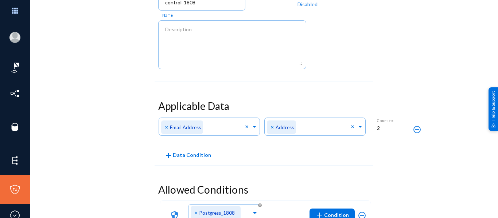
scroll to position [86, 0]
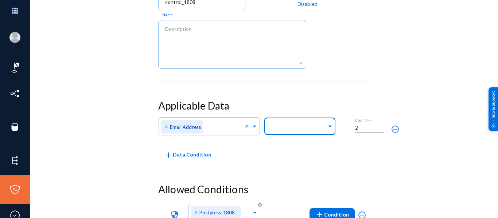
click at [316, 126] on input "text" at bounding box center [298, 127] width 57 height 7
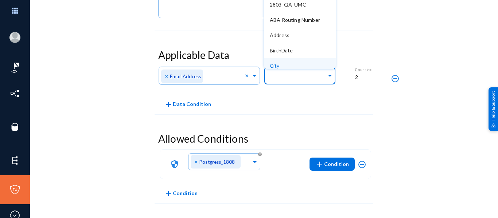
scroll to position [138, 0]
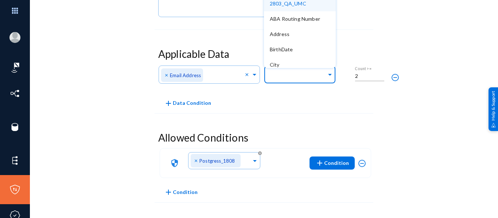
paste input "elements mapped _mar_14_edited"
type input "elements mapped _mar_14_edited"
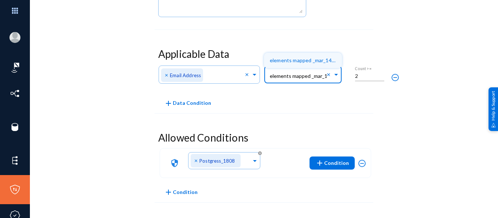
scroll to position [0, 20]
click at [290, 63] on span "elements mapped _mar_14_edited" at bounding box center [309, 60] width 79 height 6
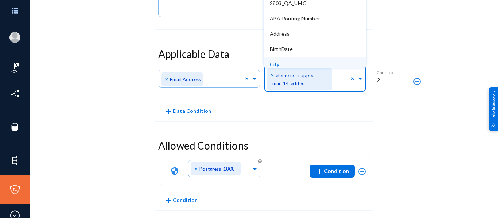
scroll to position [0, 0]
click at [401, 118] on div "Policy Summary control_1808 Name Disabled Applicable Data Any of Direct Identif…" at bounding box center [263, 162] width 431 height 482
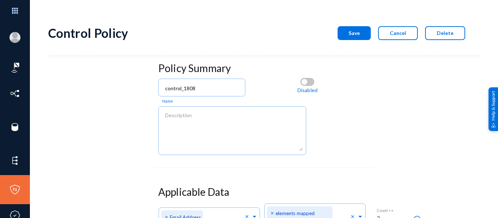
click at [351, 33] on span "Save" at bounding box center [353, 33] width 11 height 6
click at [356, 33] on span "Save" at bounding box center [353, 33] width 11 height 6
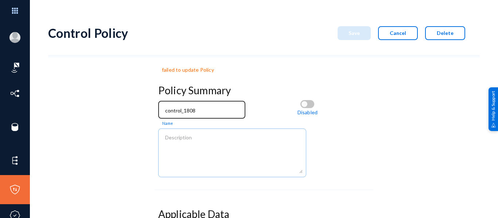
click at [202, 106] on div "control_1808" at bounding box center [201, 109] width 79 height 19
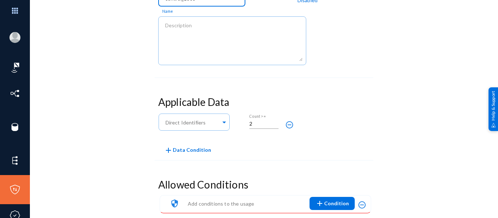
scroll to position [112, 0]
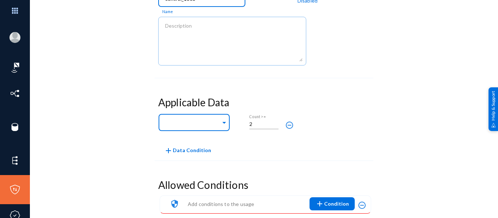
click at [206, 119] on div at bounding box center [192, 123] width 57 height 12
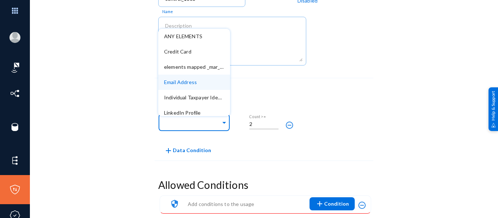
click at [192, 81] on span "Email Address" at bounding box center [180, 82] width 33 height 6
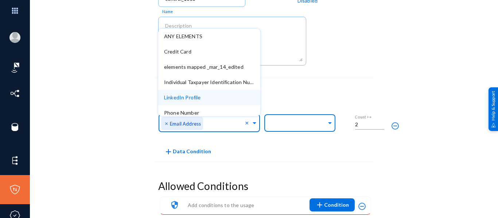
click at [316, 130] on div "Indirect Identifiers (Optional)" at bounding box center [298, 121] width 57 height 21
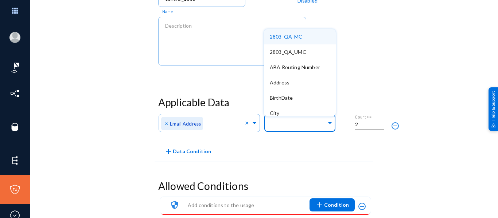
paste input "elements mapped _mar_14_edited"
type input "elements mapped _mar_14_edited"
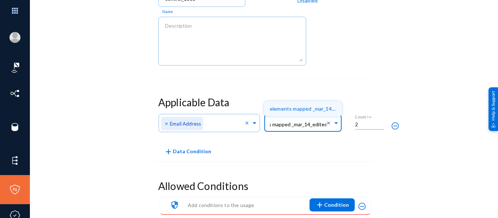
click at [300, 107] on span "elements mapped _mar_14_edited" at bounding box center [309, 109] width 79 height 6
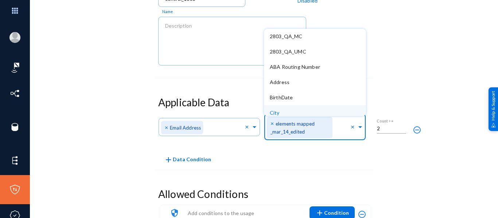
scroll to position [0, 0]
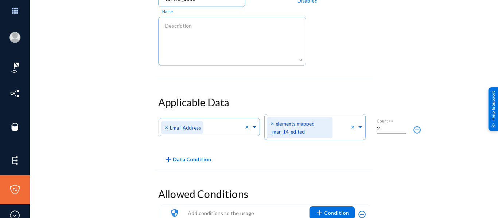
click at [407, 80] on div "failed to update Policy Policy Summary control_1808 Name Disabled Applicable Da…" at bounding box center [263, 182] width 431 height 471
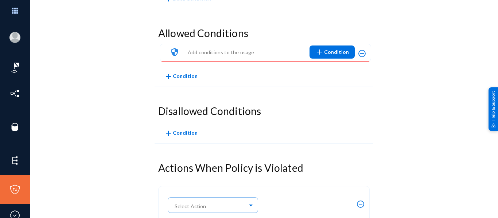
scroll to position [311, 0]
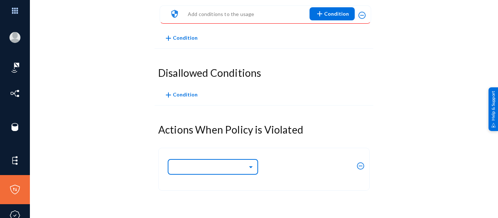
click at [222, 167] on input "text" at bounding box center [217, 167] width 84 height 12
click at [214, 161] on input "text" at bounding box center [217, 167] width 84 height 12
click at [250, 165] on span at bounding box center [251, 166] width 8 height 5
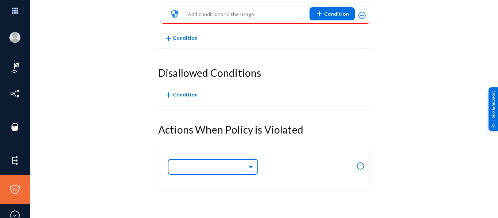
click at [250, 165] on span at bounding box center [251, 166] width 8 height 5
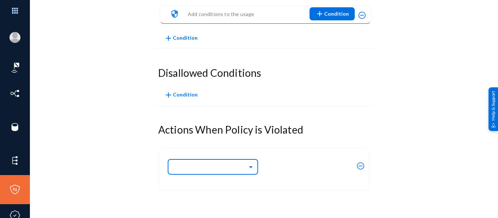
click at [250, 165] on span at bounding box center [251, 166] width 8 height 5
click at [370, 122] on div "Actions When Policy is Violated Select Action remove_circle_outline" at bounding box center [264, 161] width 219 height 83
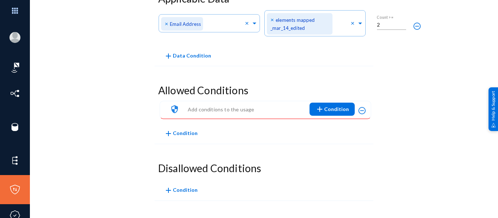
scroll to position [216, 0]
click at [322, 105] on mat-icon "add" at bounding box center [319, 108] width 9 height 9
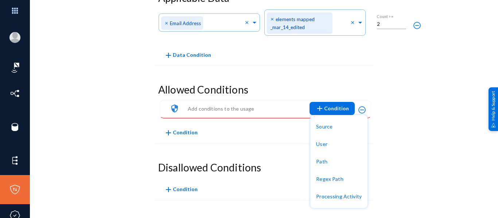
click at [328, 122] on button "Source" at bounding box center [338, 126] width 57 height 17
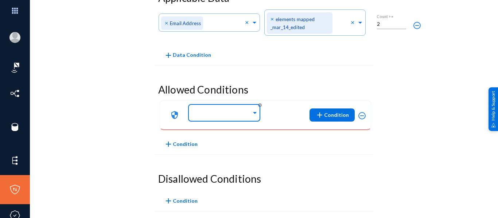
click at [237, 116] on input "text" at bounding box center [223, 113] width 58 height 7
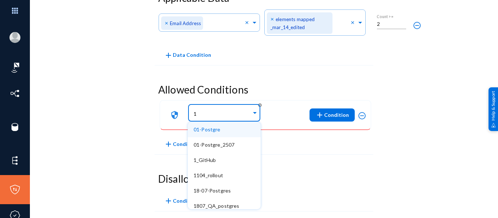
type input "18"
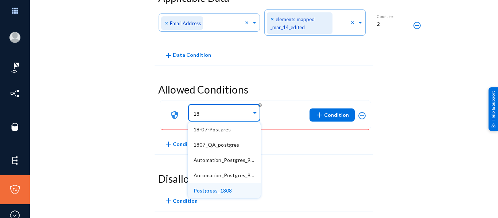
click at [220, 188] on span "Postgress_1808" at bounding box center [213, 191] width 38 height 6
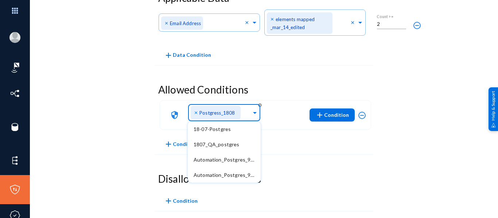
click at [333, 151] on div "Allowed Conditions security Data is in one of × Postgress_1808 18-07-Postgres 1…" at bounding box center [264, 117] width 219 height 75
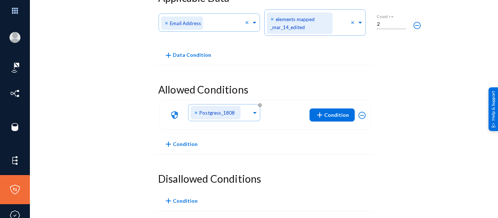
scroll to position [323, 0]
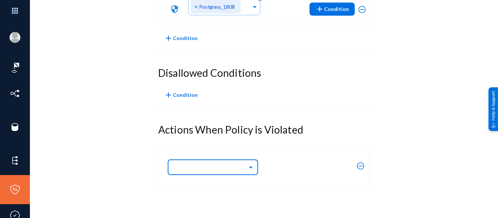
click at [230, 168] on input "text" at bounding box center [217, 167] width 84 height 12
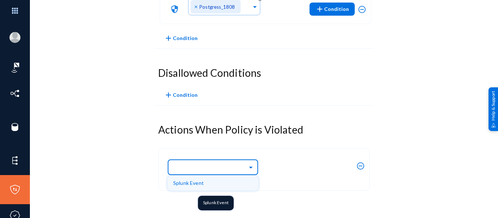
click at [199, 184] on div "Splunk Event" at bounding box center [212, 183] width 79 height 15
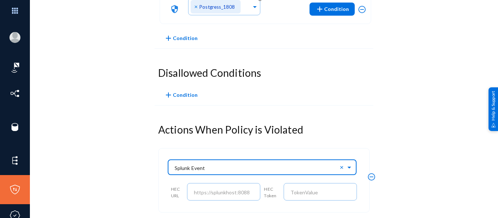
click at [337, 169] on input "text" at bounding box center [266, 167] width 182 height 12
click at [347, 167] on span at bounding box center [350, 166] width 8 height 5
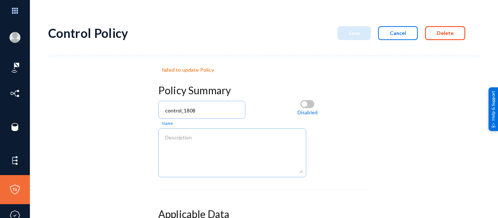
click at [440, 39] on button "Delete" at bounding box center [445, 33] width 40 height 14
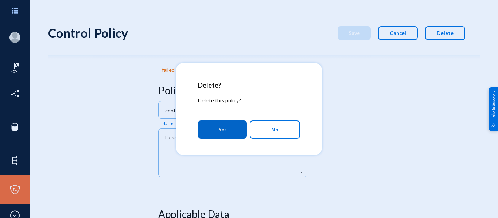
click at [218, 122] on button "Yes" at bounding box center [222, 130] width 49 height 18
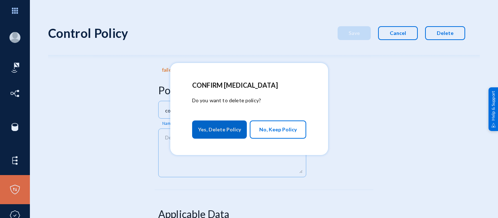
click at [224, 127] on span "Yes, Delete Policy" at bounding box center [219, 129] width 43 height 13
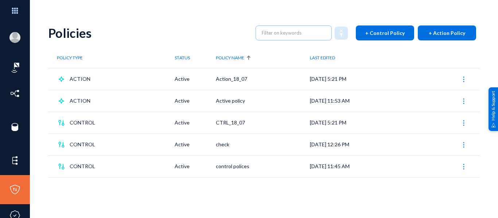
click at [377, 31] on span "+ Control Policy" at bounding box center [384, 33] width 39 height 6
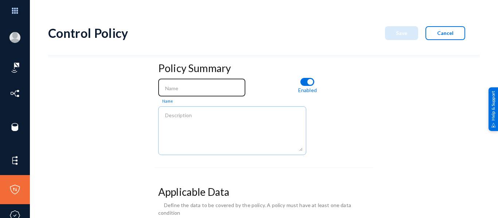
click at [200, 85] on input at bounding box center [203, 88] width 77 height 7
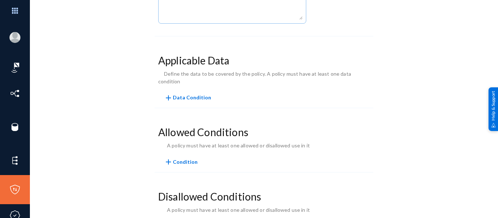
scroll to position [134, 0]
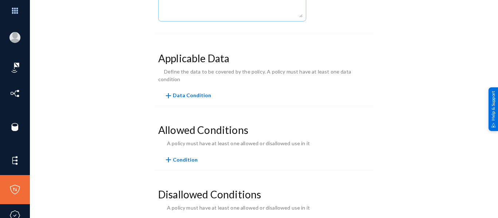
type input "Control_1808"
click at [174, 92] on span "add Data Condition" at bounding box center [187, 95] width 47 height 6
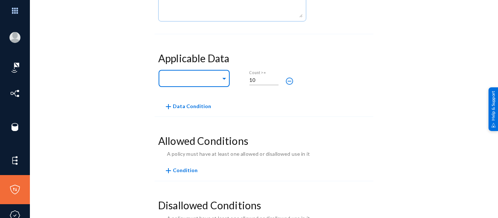
click at [199, 76] on div at bounding box center [192, 79] width 57 height 12
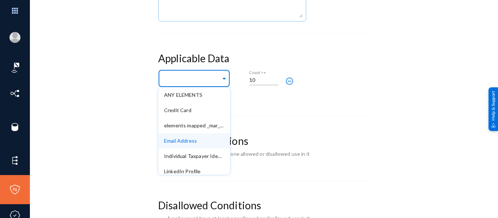
click at [185, 144] on span "Email Address" at bounding box center [180, 141] width 33 height 6
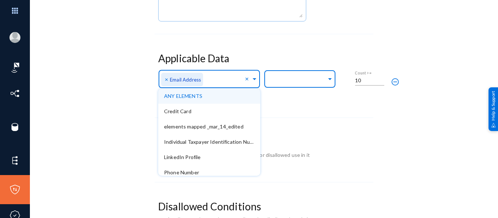
click at [308, 84] on div at bounding box center [298, 80] width 57 height 12
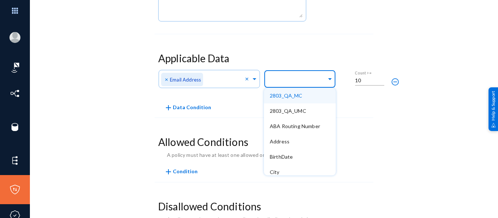
paste input "elements mapped _mar_14_edited"
type input "elements mapped _mar_14_edited"
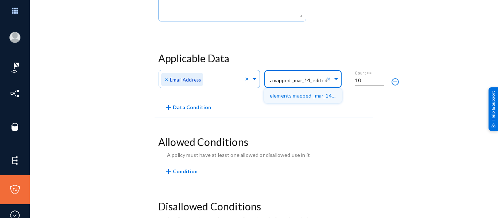
click at [305, 97] on span "elements mapped _mar_14_edited" at bounding box center [309, 96] width 79 height 6
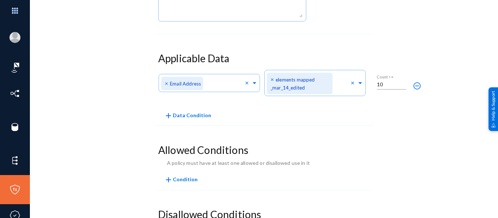
click at [379, 120] on div "Policy Summary Control_1808 Name Enabled Applicable Data Any of Direct Identifi…" at bounding box center [263, 129] width 431 height 408
drag, startPoint x: 362, startPoint y: 83, endPoint x: 356, endPoint y: 82, distance: 5.9
click at [357, 82] on div "Any of Direct Identifiers × Email Address × Any of Indirect Identifiers (Option…" at bounding box center [282, 85] width 248 height 35
type input "3"
click at [408, 148] on div "Policy Summary Control_1808 Name Enabled Applicable Data Any of Direct Identifi…" at bounding box center [263, 129] width 431 height 408
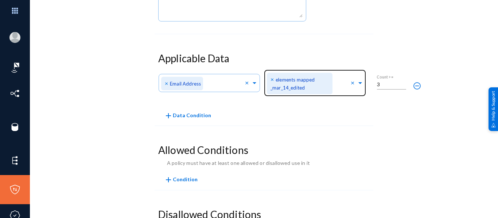
scroll to position [249, 0]
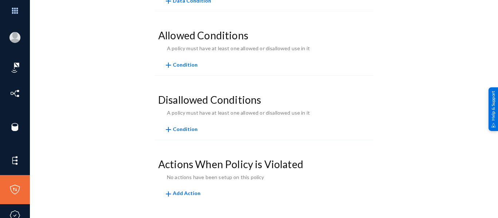
click at [167, 62] on mat-icon "add" at bounding box center [168, 65] width 9 height 9
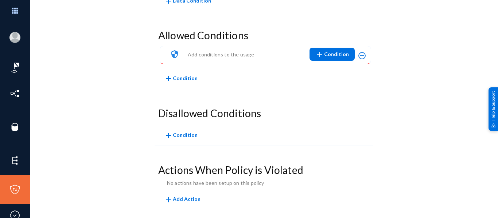
click at [322, 57] on mat-icon "add" at bounding box center [319, 54] width 9 height 9
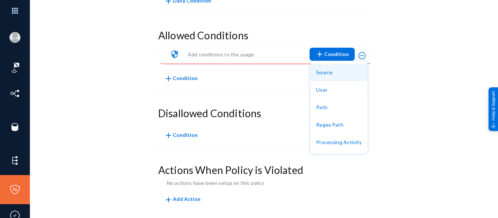
click at [327, 76] on button "Source" at bounding box center [338, 72] width 57 height 17
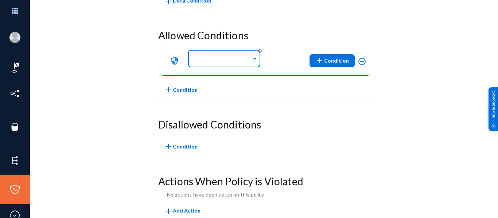
click at [232, 56] on div at bounding box center [223, 59] width 58 height 12
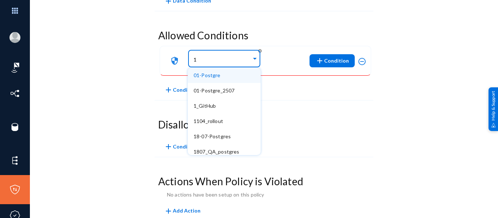
type input "18"
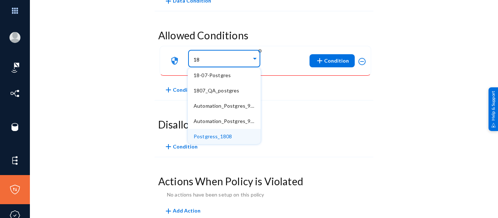
click at [223, 134] on span "Postgress_1808" at bounding box center [213, 136] width 38 height 6
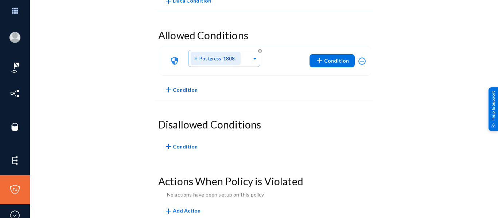
click at [310, 122] on h3 "Disallowed Conditions" at bounding box center [263, 125] width 211 height 12
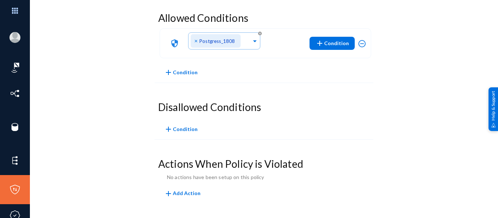
scroll to position [266, 0]
click at [166, 193] on mat-icon "add" at bounding box center [168, 193] width 9 height 9
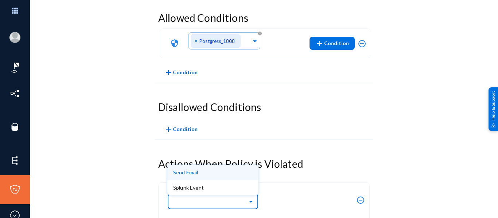
click at [185, 205] on div "Select Action" at bounding box center [210, 200] width 74 height 8
click at [207, 205] on input "text" at bounding box center [217, 201] width 84 height 12
click at [180, 175] on div "Send Email" at bounding box center [212, 172] width 79 height 15
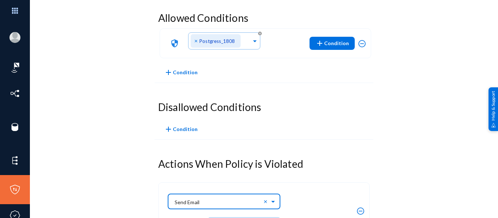
scroll to position [322, 0]
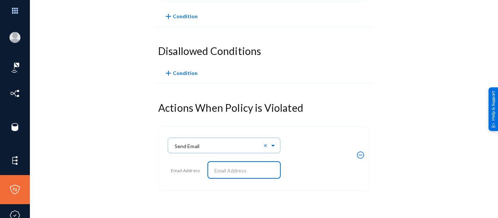
click at [222, 171] on input "text" at bounding box center [245, 171] width 63 height 7
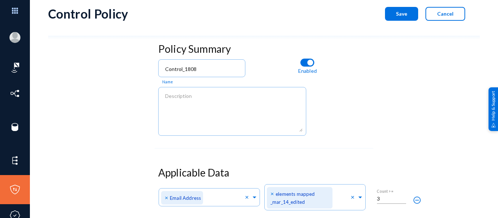
scroll to position [0, 0]
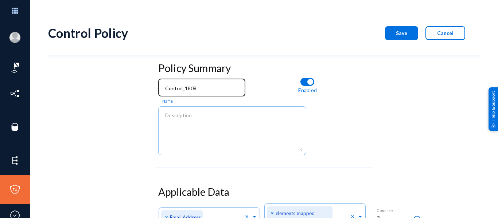
type input "[EMAIL_ADDRESS][DOMAIN_NAME]"
click at [195, 91] on input "Control_1808" at bounding box center [203, 88] width 77 height 7
click at [400, 31] on span "Save" at bounding box center [401, 33] width 11 height 6
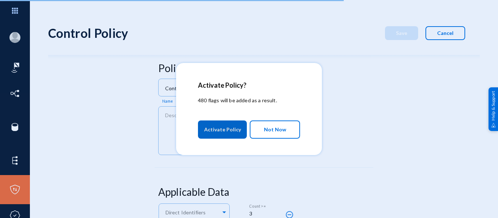
click at [277, 138] on button "Not Now" at bounding box center [275, 130] width 50 height 18
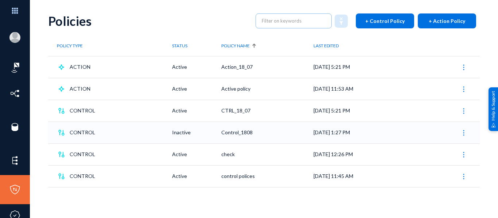
scroll to position [19, 0]
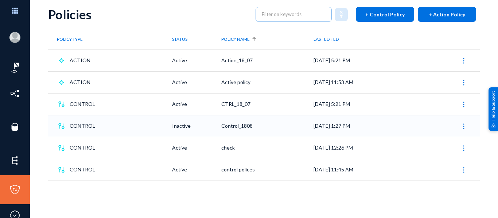
click at [281, 122] on td "Control_1808" at bounding box center [267, 126] width 92 height 22
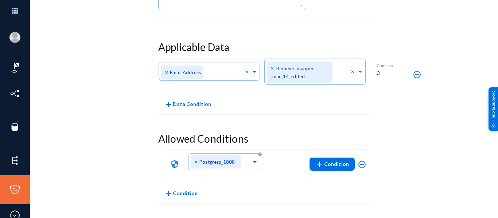
scroll to position [141, 0]
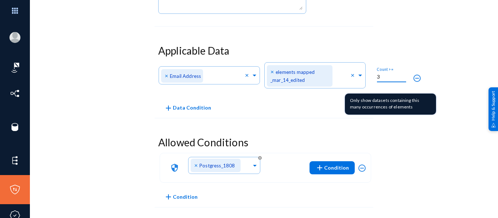
drag, startPoint x: 381, startPoint y: 78, endPoint x: 369, endPoint y: 78, distance: 12.4
click at [370, 78] on div "3 Count >=" at bounding box center [388, 77] width 36 height 21
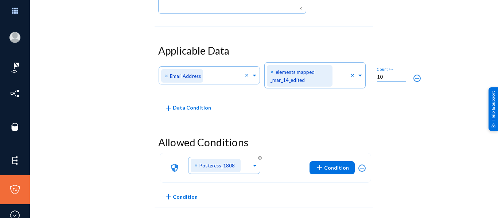
scroll to position [0, 0]
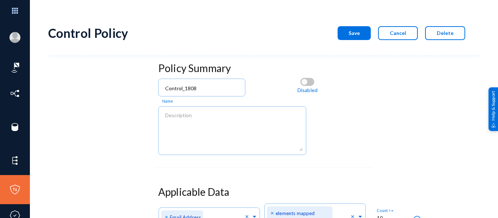
type input "10"
click at [351, 30] on span "Save" at bounding box center [353, 33] width 11 height 6
click at [356, 35] on span "Save" at bounding box center [353, 33] width 11 height 6
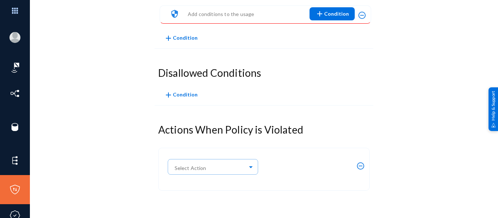
scroll to position [0, 0]
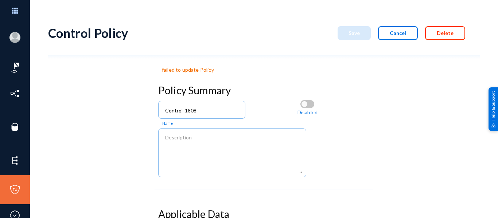
click at [433, 34] on button "Delete" at bounding box center [445, 33] width 40 height 14
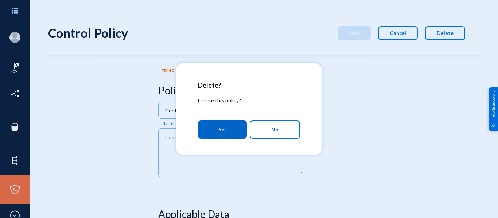
click at [215, 136] on button "Yes" at bounding box center [222, 130] width 49 height 18
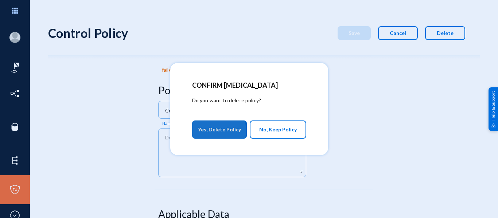
click at [215, 131] on span "Yes, Delete Policy" at bounding box center [219, 129] width 43 height 13
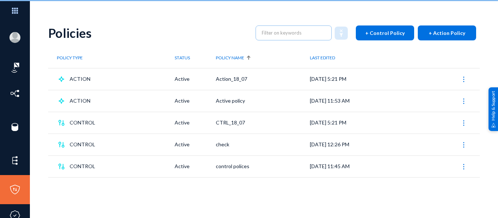
click at [379, 28] on button "+ Control Policy" at bounding box center [385, 33] width 58 height 15
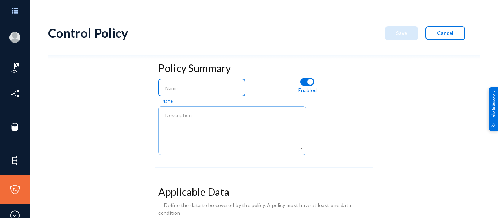
click at [189, 87] on input at bounding box center [203, 88] width 77 height 7
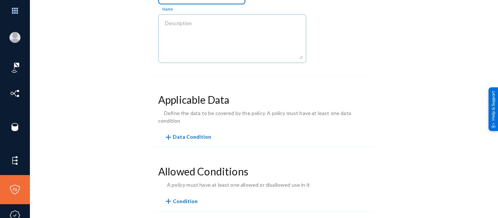
type input "Control_1808"
click at [167, 133] on mat-icon "add" at bounding box center [168, 137] width 9 height 9
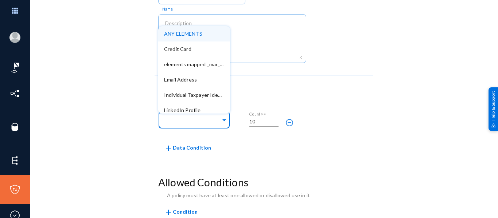
click at [194, 114] on div "Direct Identifiers" at bounding box center [192, 118] width 57 height 21
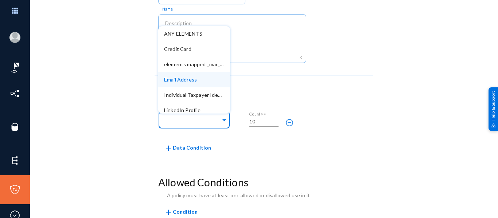
click at [193, 82] on span "Email Address" at bounding box center [180, 80] width 33 height 6
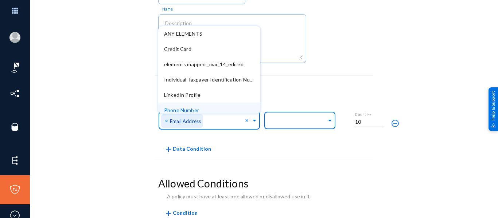
click at [274, 118] on input "text" at bounding box center [298, 121] width 57 height 7
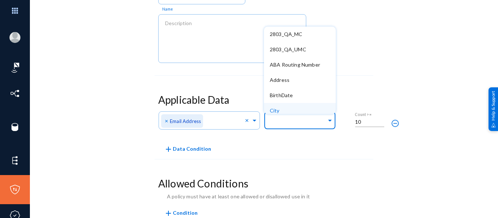
paste input "Control_1808"
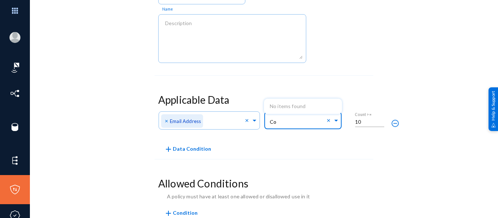
type input "C"
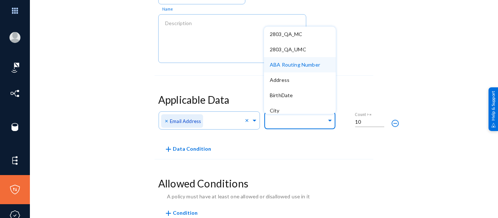
paste input "elements mapped _mar_14_edited"
type input "elements mapped _mar_14_edited"
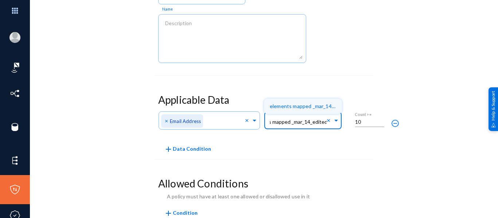
click at [293, 109] on span "elements mapped _mar_14_edited" at bounding box center [309, 106] width 79 height 6
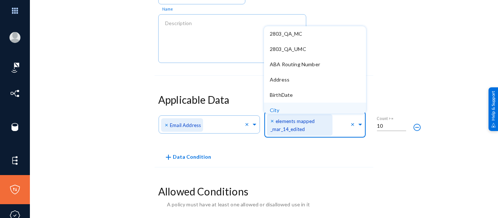
click at [374, 152] on div "Policy Summary Control_1808 Name Enabled Applicable Data Any of Direct Identifi…" at bounding box center [263, 170] width 431 height 408
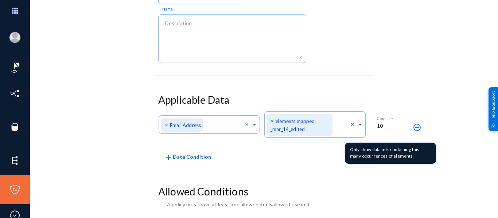
drag, startPoint x: 383, startPoint y: 124, endPoint x: 367, endPoint y: 125, distance: 16.1
click at [373, 125] on div "10 Count >=" at bounding box center [388, 126] width 36 height 21
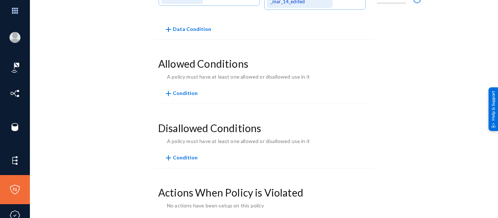
scroll to position [232, 0]
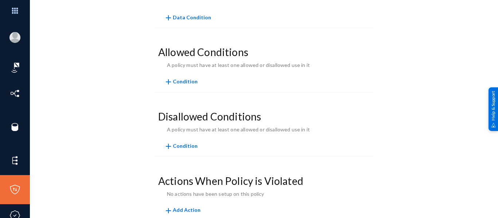
click at [168, 84] on mat-icon "add" at bounding box center [168, 82] width 9 height 9
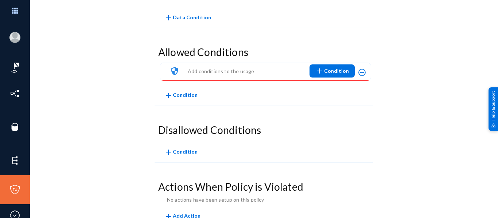
click at [227, 77] on div "security Add conditions to the usage" at bounding box center [207, 71] width 93 height 13
click at [324, 71] on mat-icon "add" at bounding box center [319, 71] width 9 height 9
click at [336, 85] on button "Source" at bounding box center [338, 89] width 57 height 17
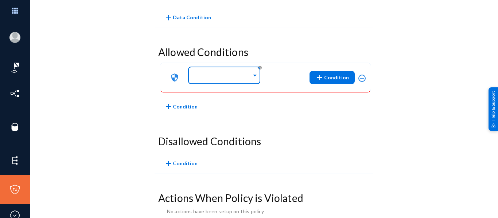
click at [238, 81] on div at bounding box center [223, 76] width 58 height 12
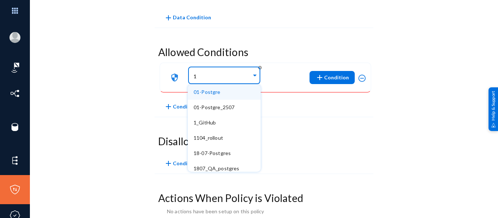
type input "18"
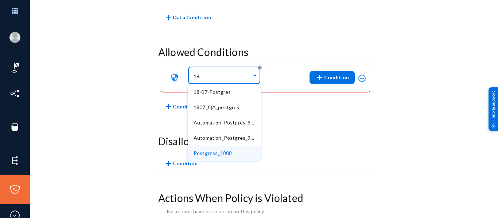
click at [226, 151] on span "Postgress_1808" at bounding box center [213, 153] width 38 height 6
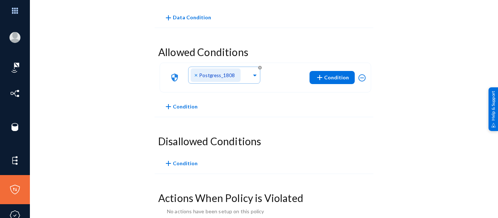
click at [312, 134] on div "Disallowed Conditions add Condition" at bounding box center [264, 153] width 219 height 42
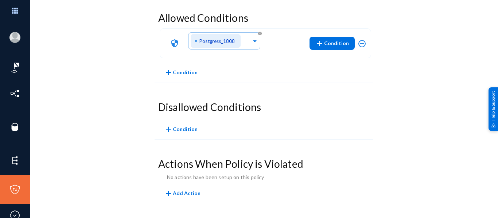
click at [165, 194] on mat-icon "add" at bounding box center [168, 193] width 9 height 9
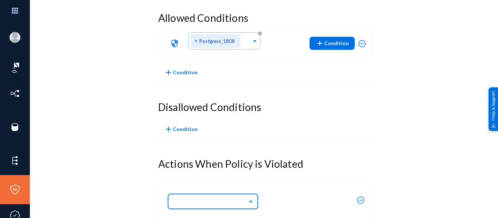
click at [223, 202] on input "text" at bounding box center [217, 201] width 84 height 12
click at [215, 195] on ng-select "Select Action" at bounding box center [212, 204] width 91 height 25
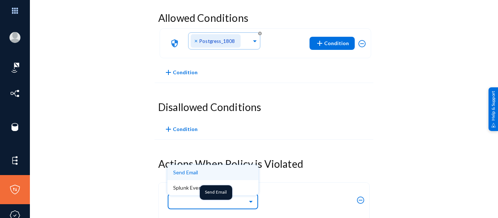
click at [184, 177] on div "Send Email" at bounding box center [212, 172] width 79 height 15
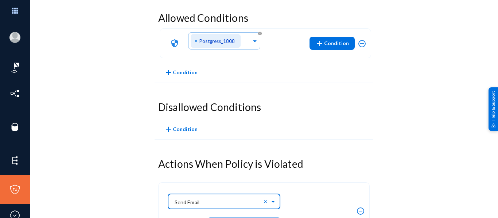
scroll to position [322, 0]
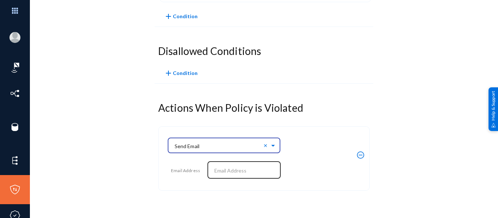
click at [223, 172] on input "text" at bounding box center [245, 171] width 63 height 7
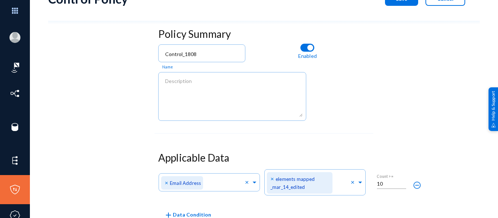
scroll to position [0, 0]
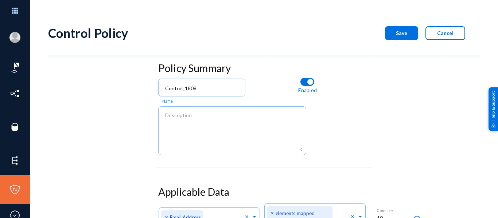
type input "[EMAIL_ADDRESS][DOMAIN_NAME]"
click at [394, 36] on button "Save" at bounding box center [401, 33] width 33 height 14
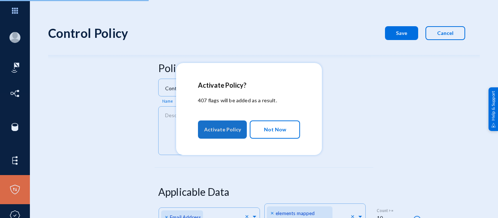
click at [228, 133] on span "Activate Policy" at bounding box center [222, 129] width 37 height 13
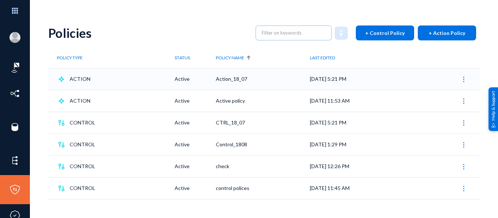
scroll to position [19, 0]
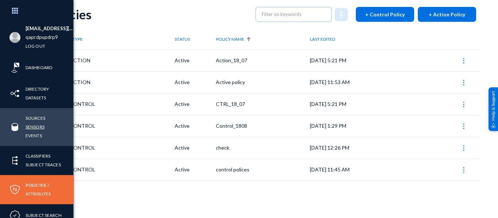
click at [37, 126] on link "Sensors" at bounding box center [35, 127] width 19 height 8
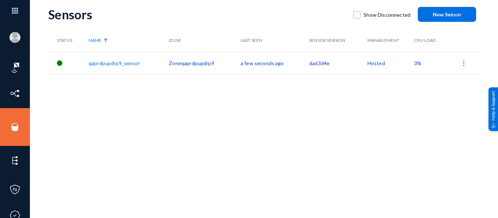
drag, startPoint x: 165, startPoint y: 62, endPoint x: 216, endPoint y: 66, distance: 51.2
click at [216, 66] on tr "qaprdpupdrp9_sensor Zoneqaprdpupdrp9 a few seconds ago dad3d4e Hosted 3%" at bounding box center [263, 63] width 431 height 23
copy tr "Zoneqaprdpupdrp9"
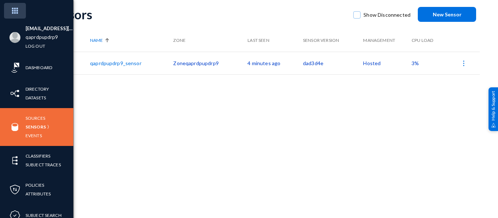
click at [18, 17] on img at bounding box center [15, 11] width 22 height 16
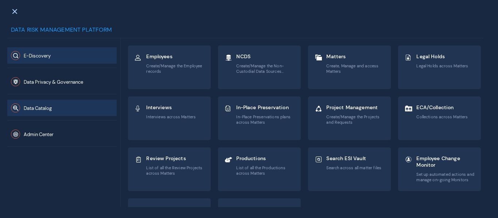
click at [68, 104] on button "Data Catalog" at bounding box center [61, 108] width 109 height 16
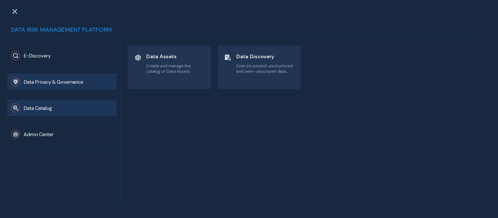
click at [52, 82] on span "Data Privacy & Governance" at bounding box center [53, 82] width 59 height 6
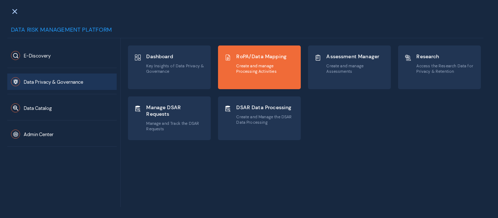
click at [286, 73] on span "Create and manage Processing Activities" at bounding box center [265, 68] width 59 height 11
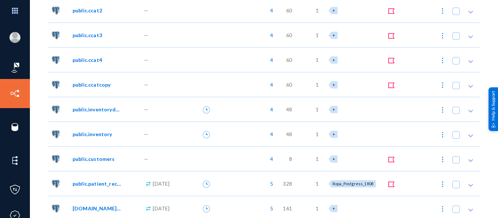
scroll to position [274, 0]
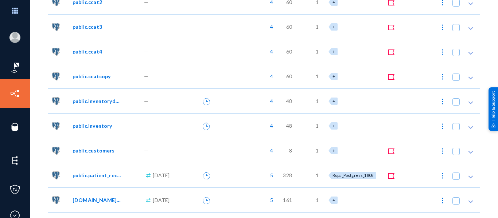
click at [228, 72] on div "4" at bounding box center [249, 76] width 59 height 25
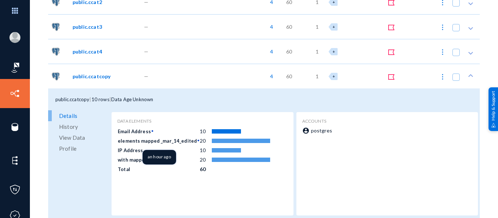
click at [178, 141] on td "elements mapped _mar_14_edited" at bounding box center [158, 140] width 82 height 9
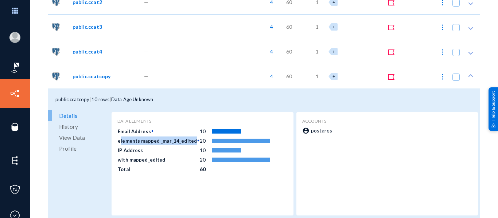
click at [178, 141] on td "elements mapped _mar_14_edited" at bounding box center [158, 140] width 82 height 9
copy td "elements mapped _mar_14_edited"
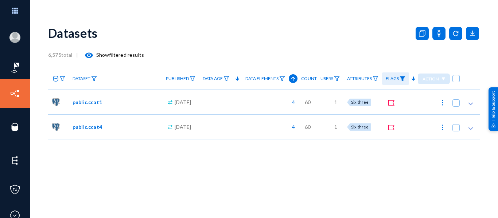
click at [183, 192] on div "Datasets 6,575 total | visibility Show filtered results Dataset Published Data …" at bounding box center [263, 127] width 431 height 219
click at [245, 103] on div "4" at bounding box center [271, 102] width 59 height 25
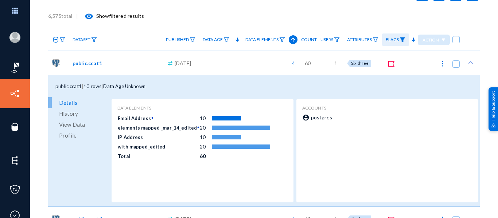
scroll to position [52, 0]
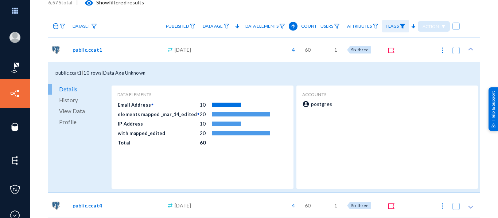
click at [230, 200] on div at bounding box center [220, 205] width 43 height 25
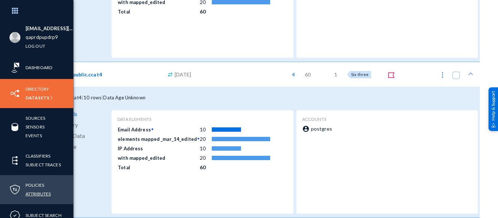
click at [34, 193] on link "Attributes" at bounding box center [38, 194] width 25 height 8
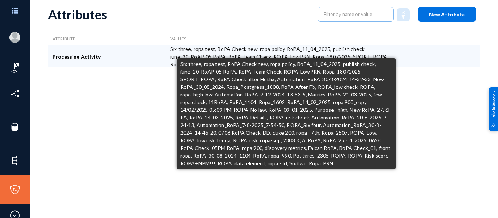
click at [243, 50] on div "Six three, ropa test, RoPA Check new, ropa policy, RoPA_11_04_2025, publish che…" at bounding box center [283, 57] width 235 height 22
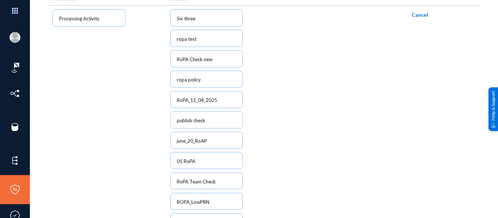
scroll to position [274, 0]
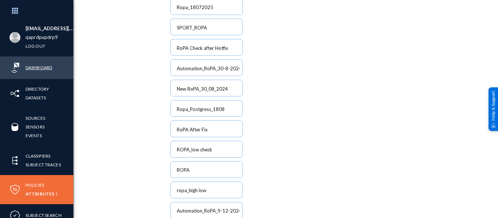
click at [43, 66] on link "Dashboard" at bounding box center [39, 67] width 27 height 8
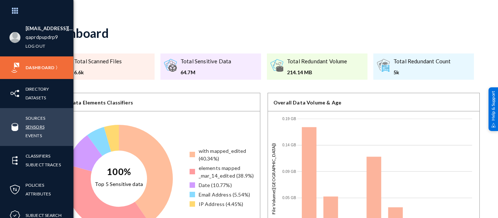
click at [33, 125] on link "Sensors" at bounding box center [35, 127] width 19 height 8
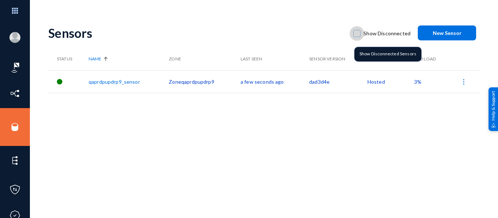
click at [354, 32] on span at bounding box center [356, 33] width 7 height 7
click at [356, 37] on input "Show Disconnected" at bounding box center [356, 37] width 1 height 1
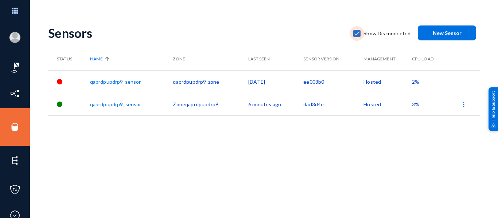
click at [355, 31] on span at bounding box center [356, 33] width 7 height 7
click at [356, 37] on input "Show Disconnected" at bounding box center [356, 37] width 1 height 1
checkbox input "false"
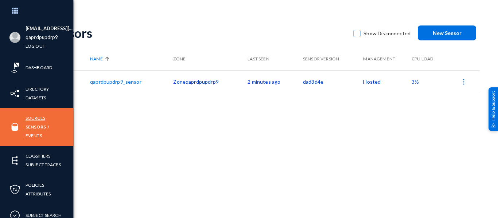
click at [39, 118] on link "Sources" at bounding box center [36, 118] width 20 height 8
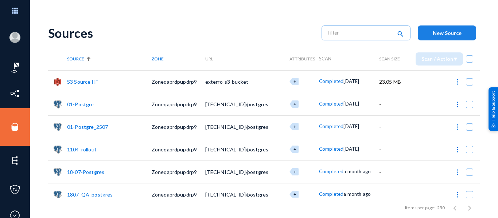
click at [442, 31] on span "New Source" at bounding box center [447, 33] width 29 height 6
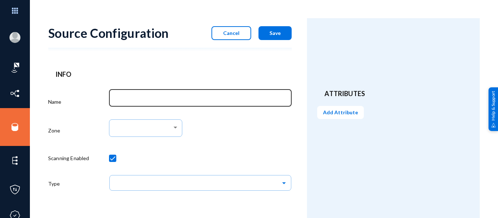
click at [143, 93] on div at bounding box center [200, 97] width 175 height 19
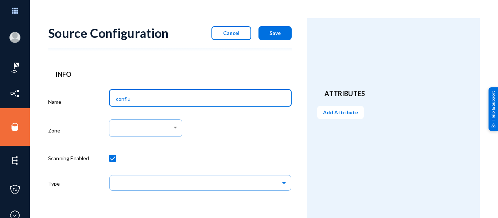
type input "confluence"
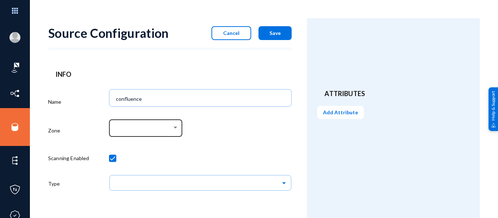
click at [159, 124] on div at bounding box center [146, 127] width 66 height 19
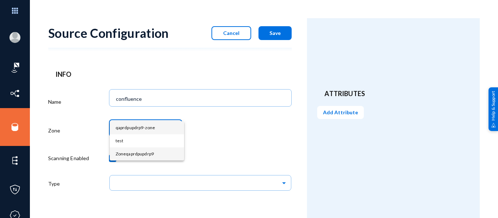
click at [129, 151] on span "Zoneqaprdpupdrp9" at bounding box center [147, 154] width 63 height 13
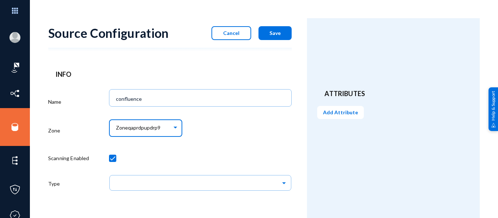
scroll to position [19, 0]
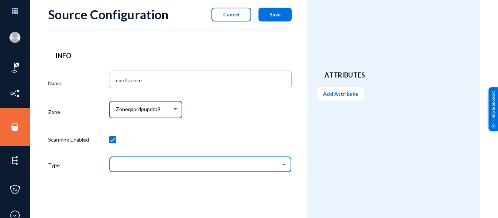
click at [172, 161] on input "text" at bounding box center [203, 164] width 175 height 12
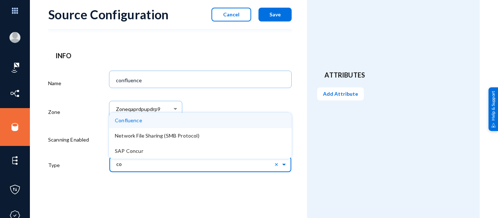
type input "con"
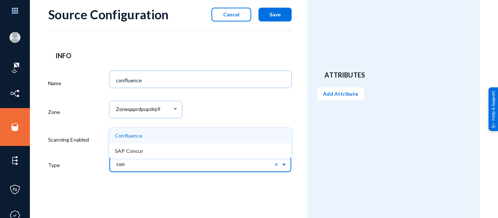
click at [133, 138] on span "Confluence" at bounding box center [128, 136] width 27 height 6
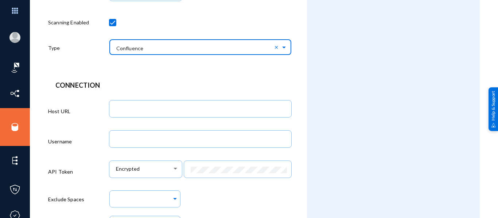
scroll to position [136, 0]
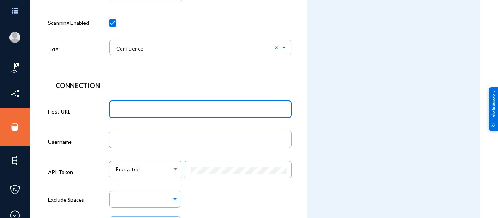
click at [155, 109] on input "text" at bounding box center [202, 110] width 172 height 7
paste input "https://exterro.atlassian.net/wiki"
type input "https://exterro.atlassian.net/wiki"
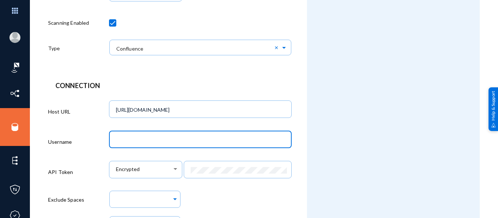
click at [161, 142] on input "text" at bounding box center [202, 140] width 172 height 7
paste input "samraj.krishnakumar@exterro.com"
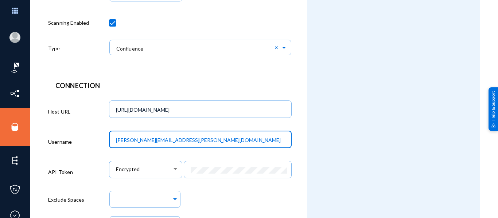
type input "samraj.krishnakumar@exterro.com"
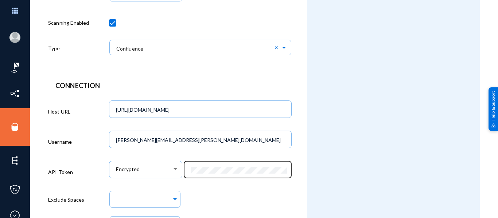
click at [219, 164] on div at bounding box center [238, 169] width 100 height 19
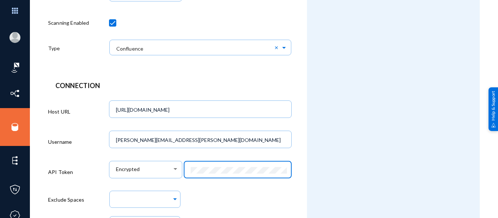
scroll to position [230, 0]
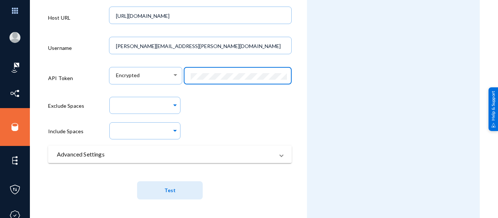
click at [166, 194] on span "Test" at bounding box center [169, 190] width 11 height 13
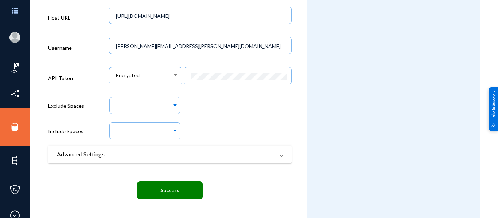
scroll to position [0, 0]
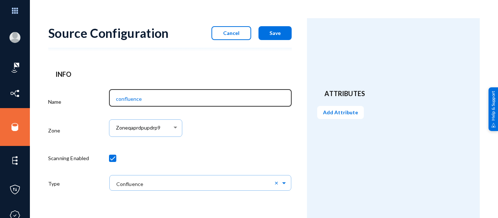
click at [165, 99] on input "confluence" at bounding box center [202, 99] width 172 height 7
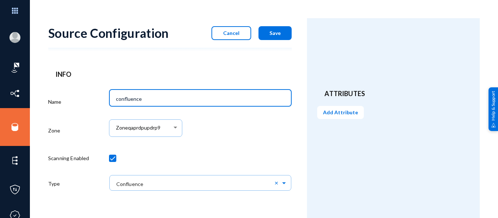
click at [284, 27] on button "Save" at bounding box center [274, 33] width 33 height 14
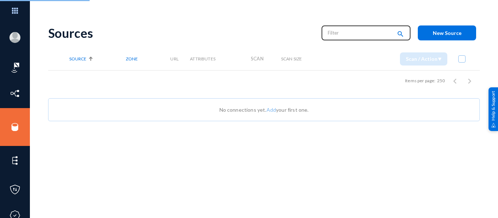
click at [345, 29] on input "text" at bounding box center [360, 32] width 64 height 11
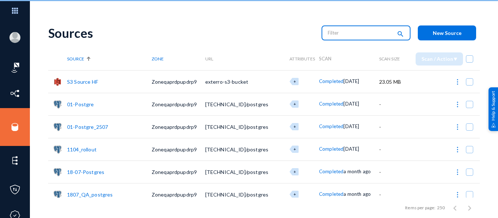
paste input "confluence"
type input "confluence"
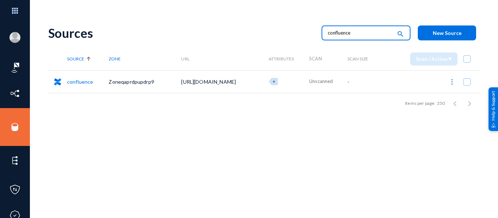
click at [451, 82] on img at bounding box center [451, 81] width 7 height 7
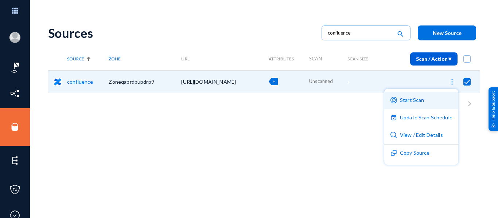
click at [415, 102] on button "Start Scan" at bounding box center [421, 100] width 74 height 17
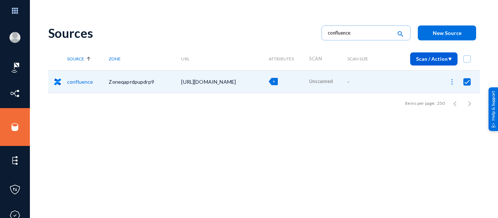
checkbox input "false"
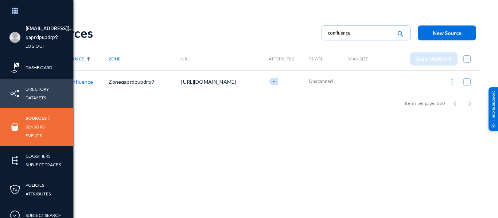
click at [38, 95] on link "Datasets" at bounding box center [36, 98] width 20 height 8
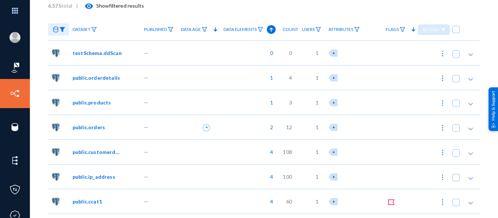
scroll to position [50, 0]
click at [89, 8] on mat-icon "visibility" at bounding box center [89, 5] width 9 height 9
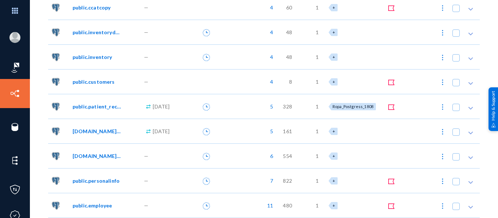
scroll to position [0, 0]
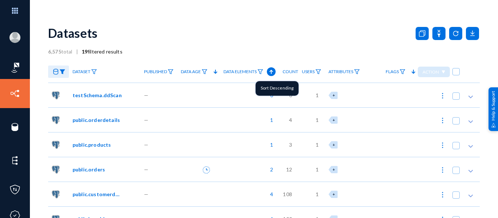
click at [269, 71] on icon at bounding box center [271, 71] width 9 height 9
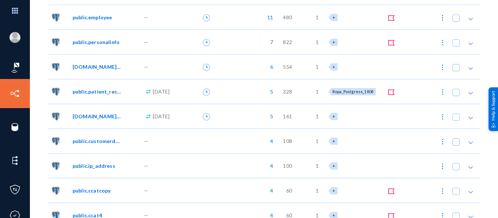
scroll to position [87, 0]
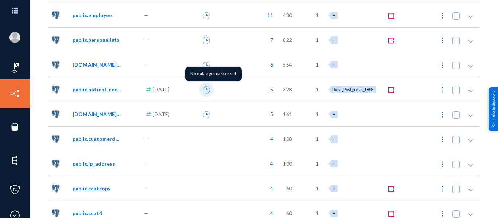
click at [206, 91] on icon at bounding box center [206, 89] width 7 height 7
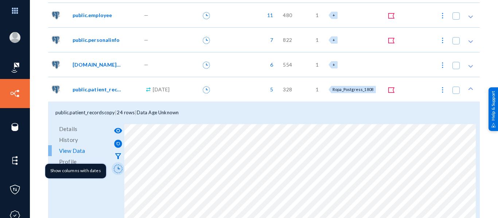
click at [117, 168] on icon at bounding box center [118, 169] width 9 height 9
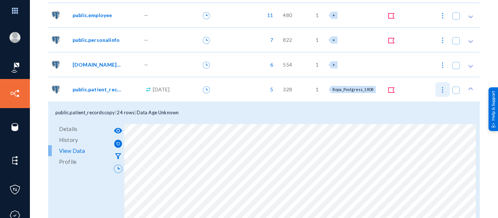
click at [439, 89] on img at bounding box center [442, 89] width 7 height 7
checkbox input "true"
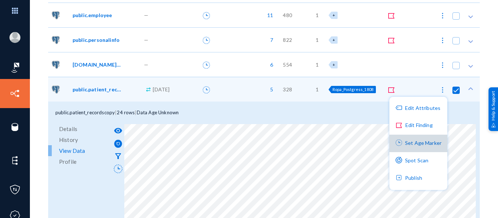
click at [422, 141] on button "Set Age Marker" at bounding box center [418, 143] width 58 height 17
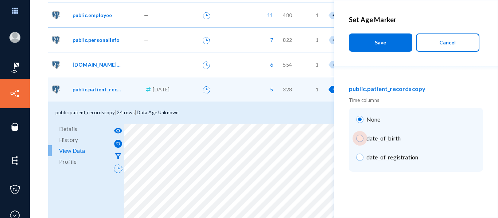
click at [360, 139] on span at bounding box center [359, 138] width 7 height 7
click at [360, 139] on input "date_of_birth" at bounding box center [359, 138] width 7 height 7
radio input "true"
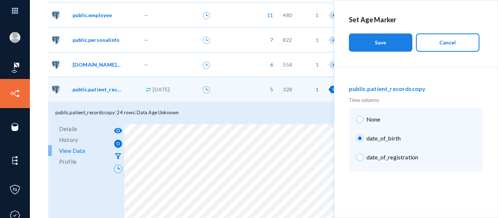
click at [390, 42] on button "Save" at bounding box center [380, 43] width 63 height 18
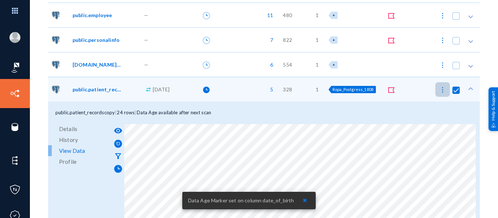
click at [440, 91] on img at bounding box center [442, 89] width 7 height 7
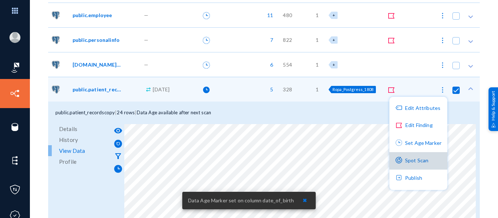
click at [411, 161] on button "Spot Scan" at bounding box center [418, 160] width 58 height 17
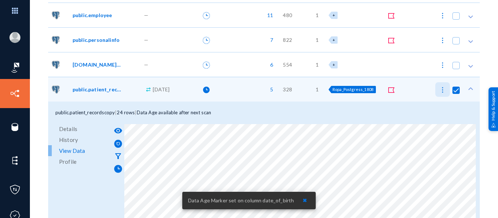
click at [440, 91] on img at bounding box center [442, 89] width 7 height 7
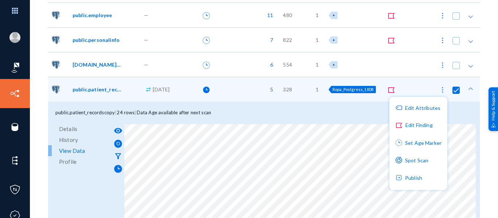
click at [299, 111] on div at bounding box center [249, 109] width 498 height 218
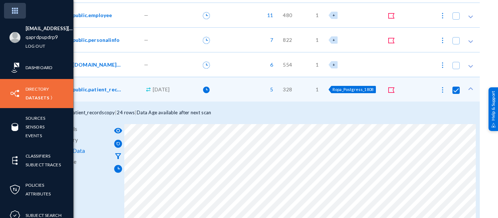
click at [18, 11] on img at bounding box center [15, 11] width 22 height 16
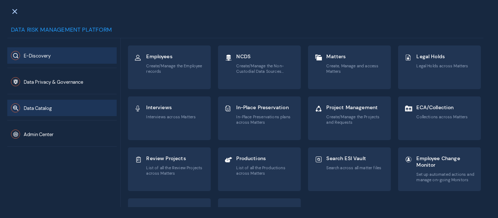
click at [56, 106] on button "Data Catalog" at bounding box center [61, 108] width 109 height 16
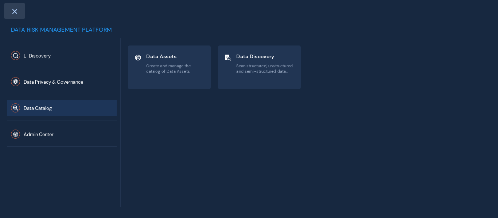
click at [13, 8] on span at bounding box center [14, 11] width 7 height 6
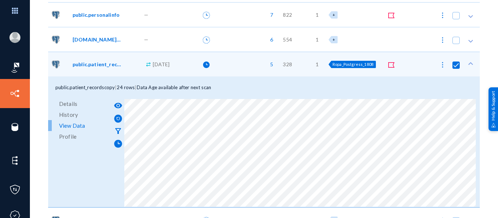
scroll to position [140, 0]
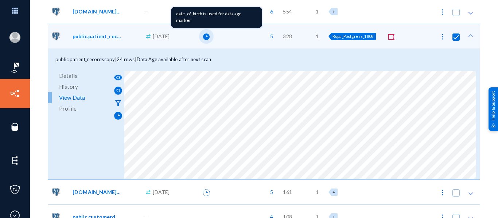
click at [205, 39] on icon at bounding box center [206, 37] width 7 height 7
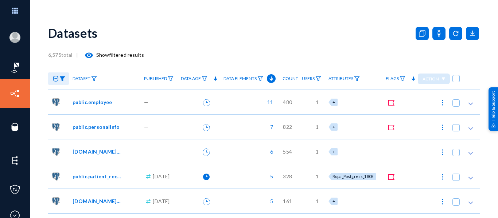
click at [172, 174] on div ".cls-1 { fill: #00bcd5; stroke-width: 0px; } [DATE]" at bounding box center [158, 176] width 37 height 25
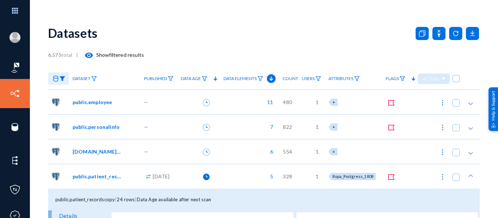
scroll to position [79, 0]
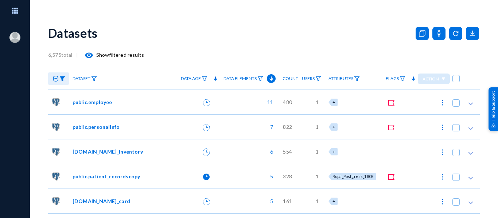
scroll to position [76, 0]
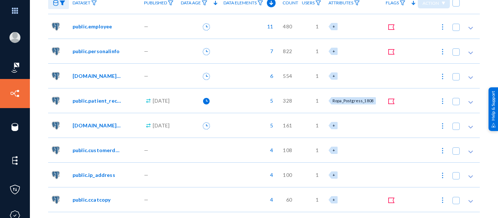
click at [258, 103] on div "5" at bounding box center [249, 100] width 59 height 25
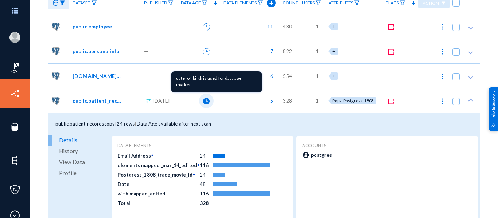
click at [208, 100] on icon at bounding box center [206, 101] width 7 height 7
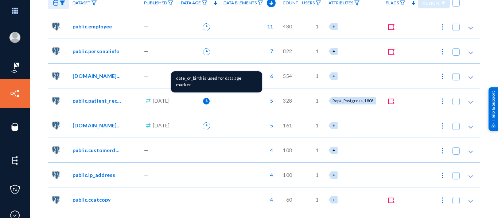
click at [214, 102] on button at bounding box center [206, 101] width 15 height 15
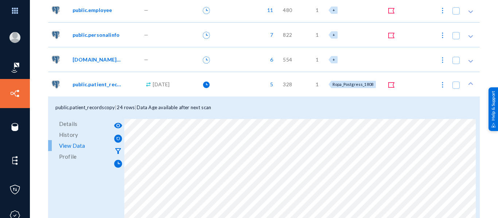
scroll to position [93, 0]
click at [118, 164] on icon at bounding box center [118, 164] width 8 height 8
click at [77, 156] on link "Profile" at bounding box center [79, 156] width 62 height 11
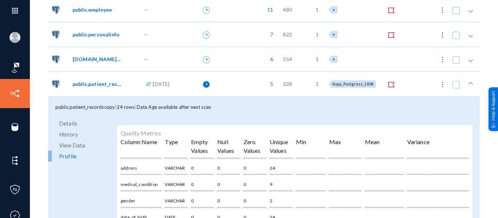
click at [73, 145] on span "View Data" at bounding box center [72, 145] width 26 height 11
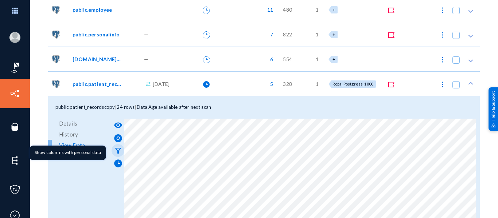
click at [117, 150] on mat-icon "filter_alt" at bounding box center [118, 150] width 9 height 9
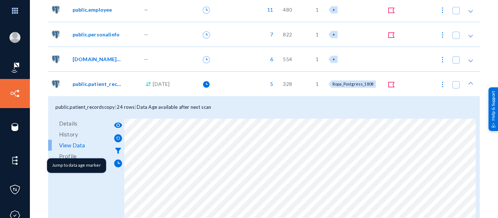
click at [118, 160] on icon at bounding box center [118, 164] width 8 height 8
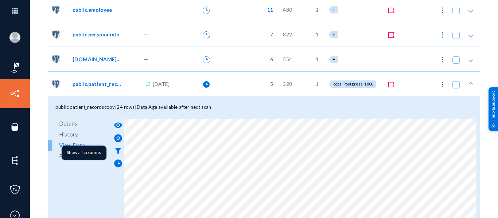
click at [118, 149] on mat-icon "filter_alt" at bounding box center [118, 150] width 9 height 9
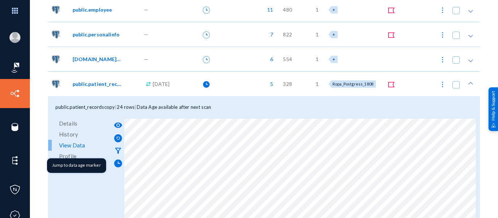
click at [119, 164] on icon at bounding box center [118, 163] width 9 height 9
click at [205, 85] on icon at bounding box center [206, 84] width 7 height 7
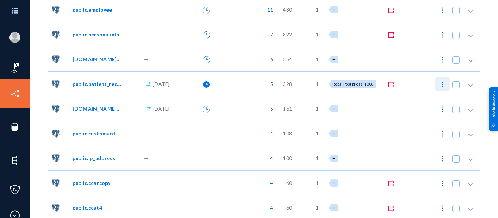
click at [439, 85] on img at bounding box center [442, 84] width 7 height 7
checkbox input "true"
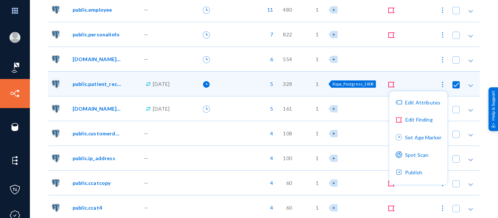
click at [408, 82] on div at bounding box center [249, 109] width 498 height 218
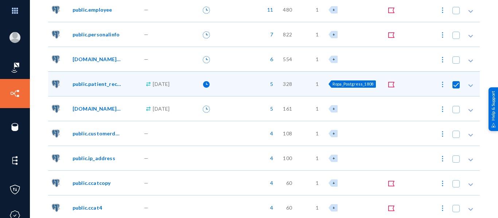
click at [440, 84] on img at bounding box center [442, 84] width 7 height 7
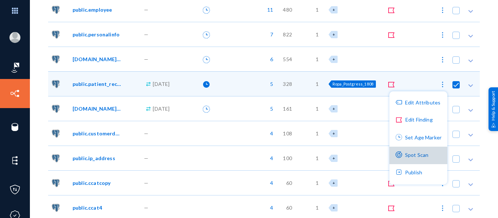
click at [417, 156] on button "Spot Scan" at bounding box center [418, 155] width 58 height 17
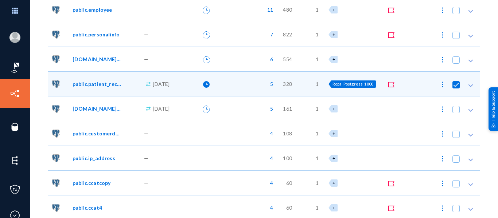
click at [440, 84] on img at bounding box center [442, 84] width 7 height 7
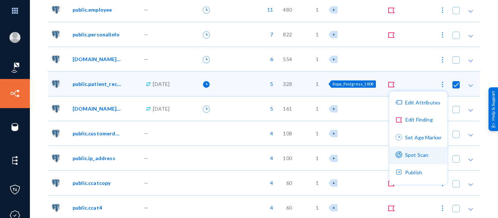
click at [414, 155] on button "Spot Scan" at bounding box center [418, 155] width 58 height 17
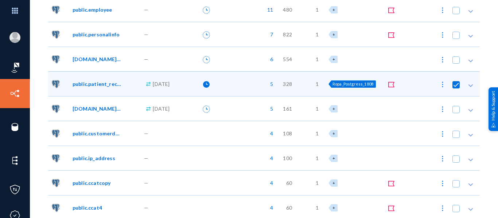
click at [439, 63] on img at bounding box center [442, 59] width 7 height 7
checkbox input "true"
checkbox input "false"
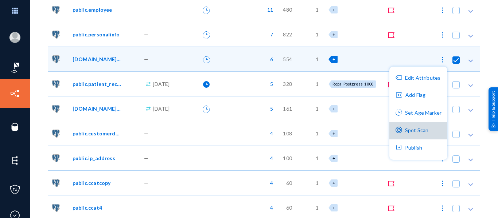
click at [410, 132] on button "Spot Scan" at bounding box center [418, 130] width 58 height 17
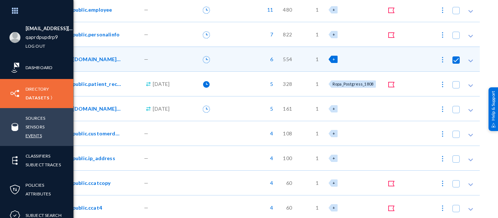
click at [36, 133] on link "Events" at bounding box center [34, 136] width 16 height 8
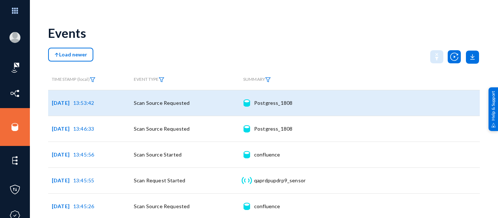
click at [223, 104] on td "Scan Source Requested" at bounding box center [184, 103] width 109 height 26
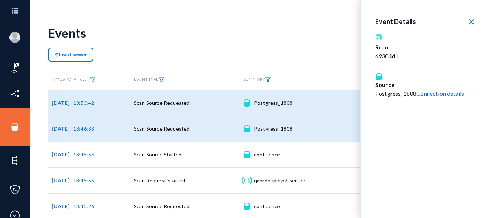
click at [224, 133] on td "Scan Source Requested" at bounding box center [184, 129] width 109 height 26
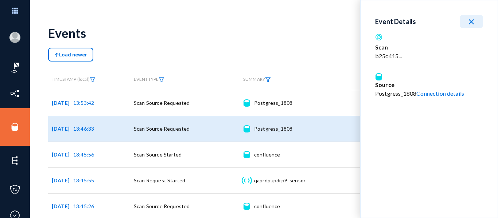
click at [466, 22] on button "close" at bounding box center [471, 21] width 23 height 13
